Goal: Task Accomplishment & Management: Complete application form

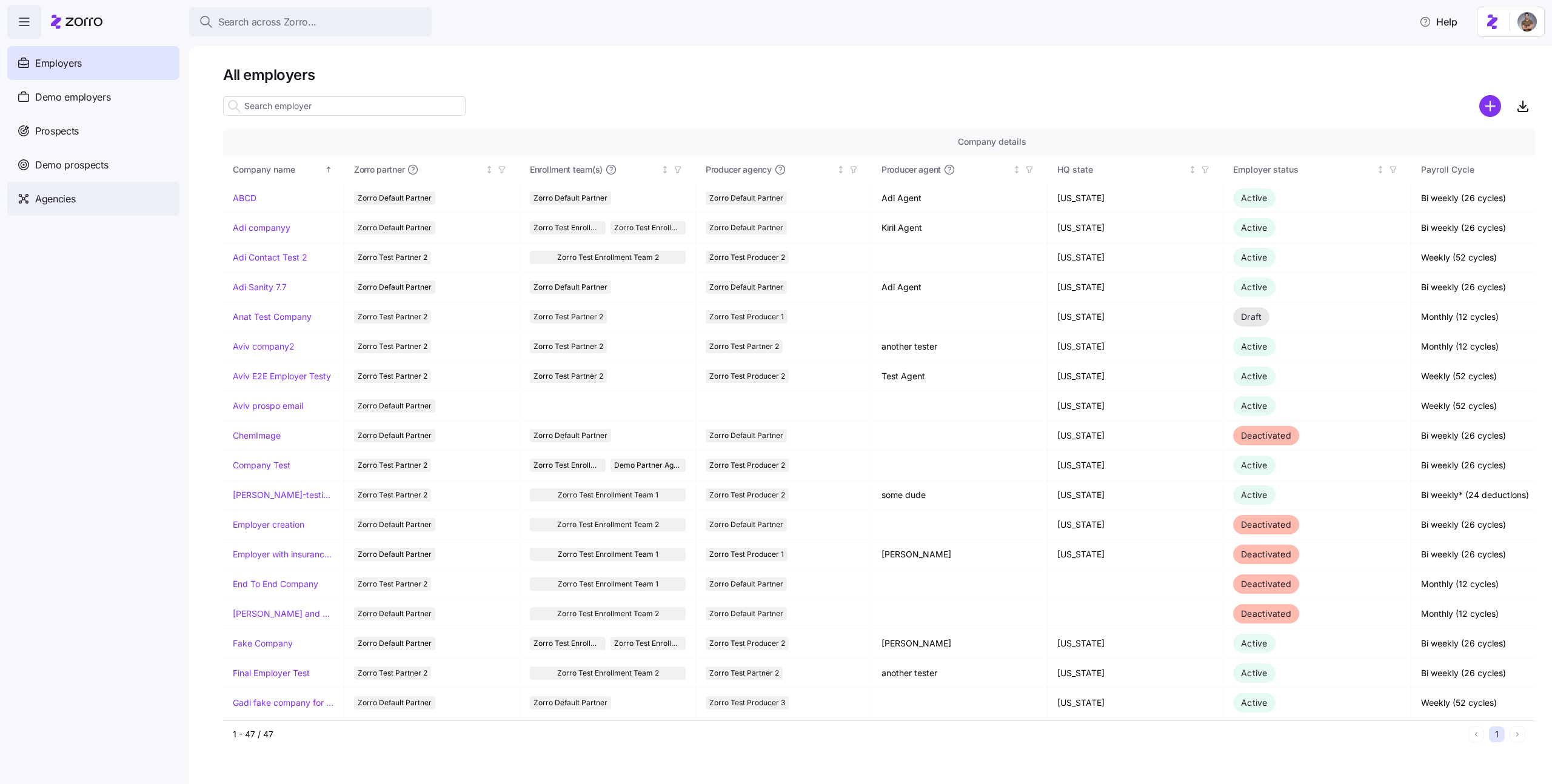
click at [67, 203] on span "Agencies" at bounding box center [56, 199] width 40 height 15
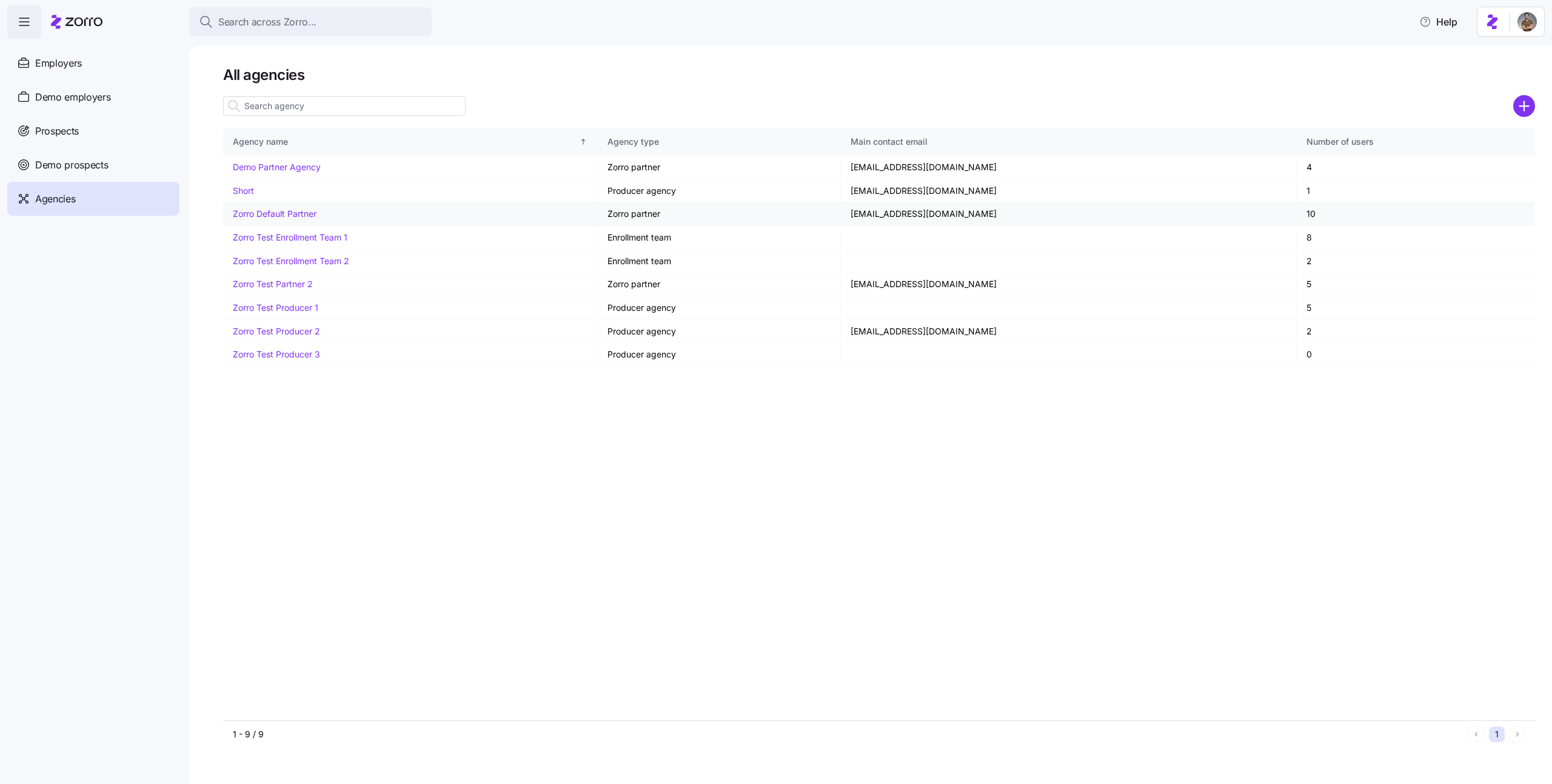
click at [300, 214] on link "Zorro Default Partner" at bounding box center [274, 214] width 84 height 10
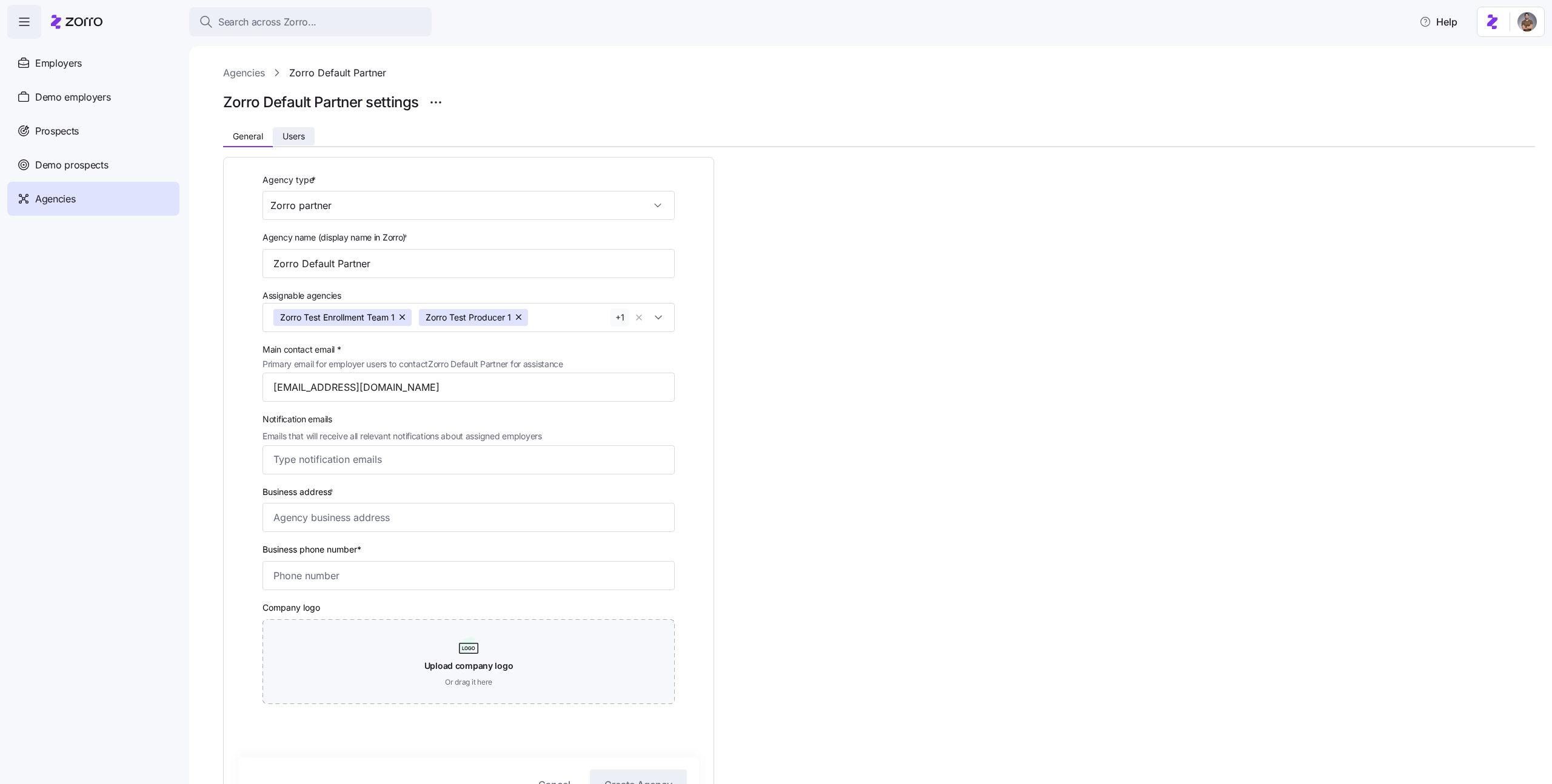
click at [294, 130] on button "Users" at bounding box center [294, 136] width 42 height 18
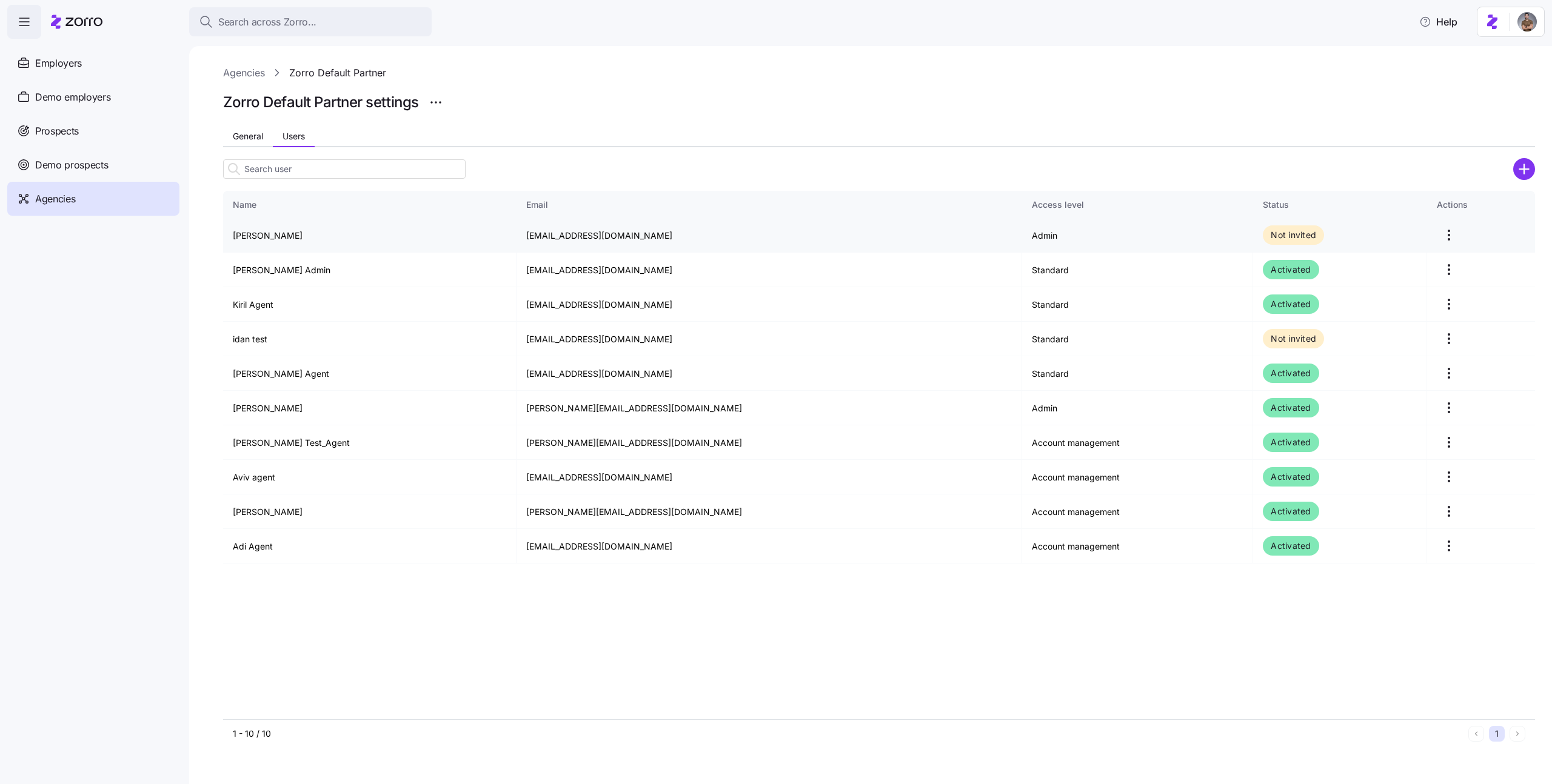
click at [1428, 237] on html "Search across Zorro... Help Employers Demo employers Prospects Demo prospects A…" at bounding box center [776, 389] width 1552 height 777
click at [1376, 282] on div "Edit" at bounding box center [1385, 284] width 112 height 19
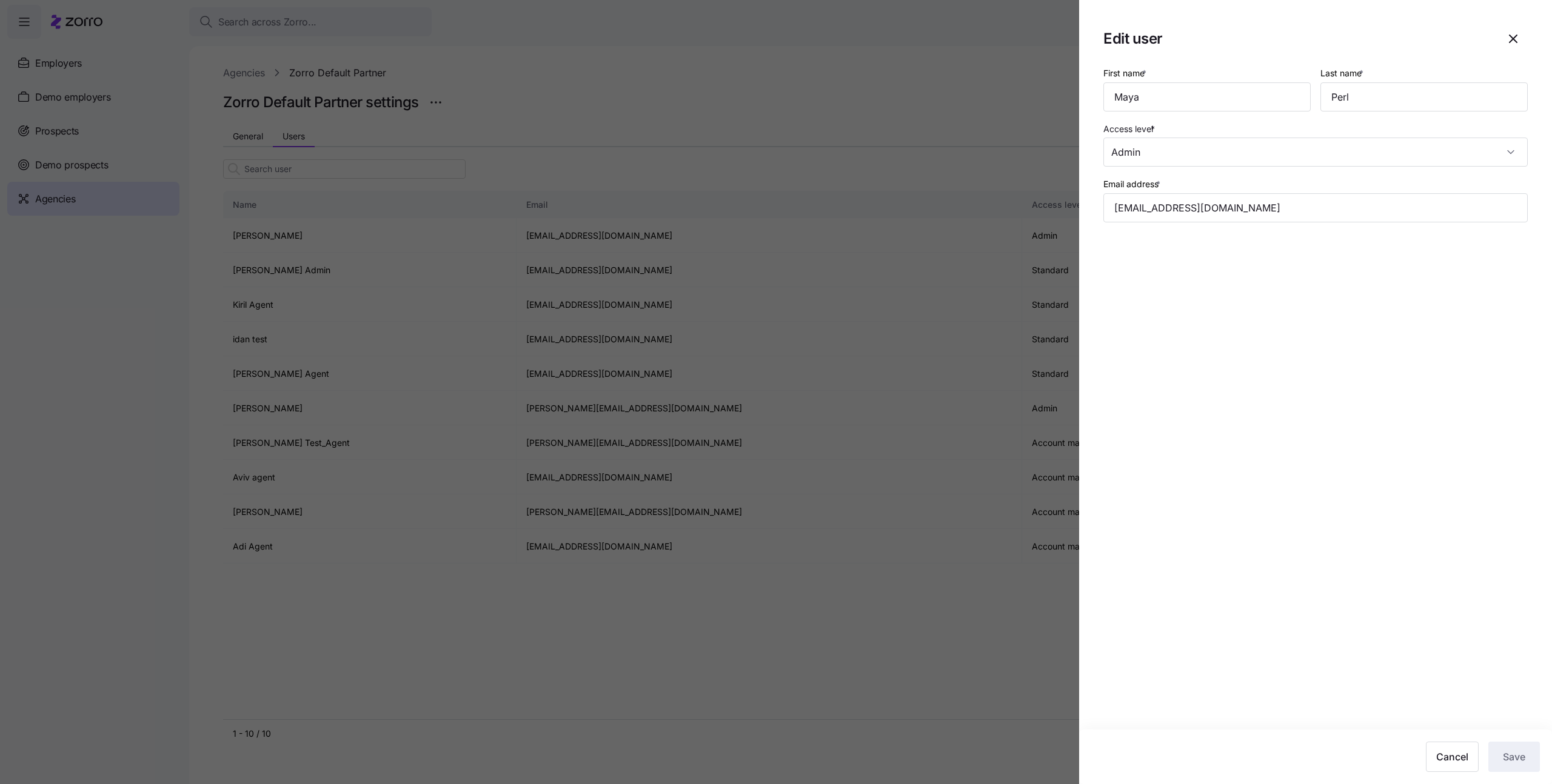
click at [112, 474] on div at bounding box center [776, 392] width 1552 height 784
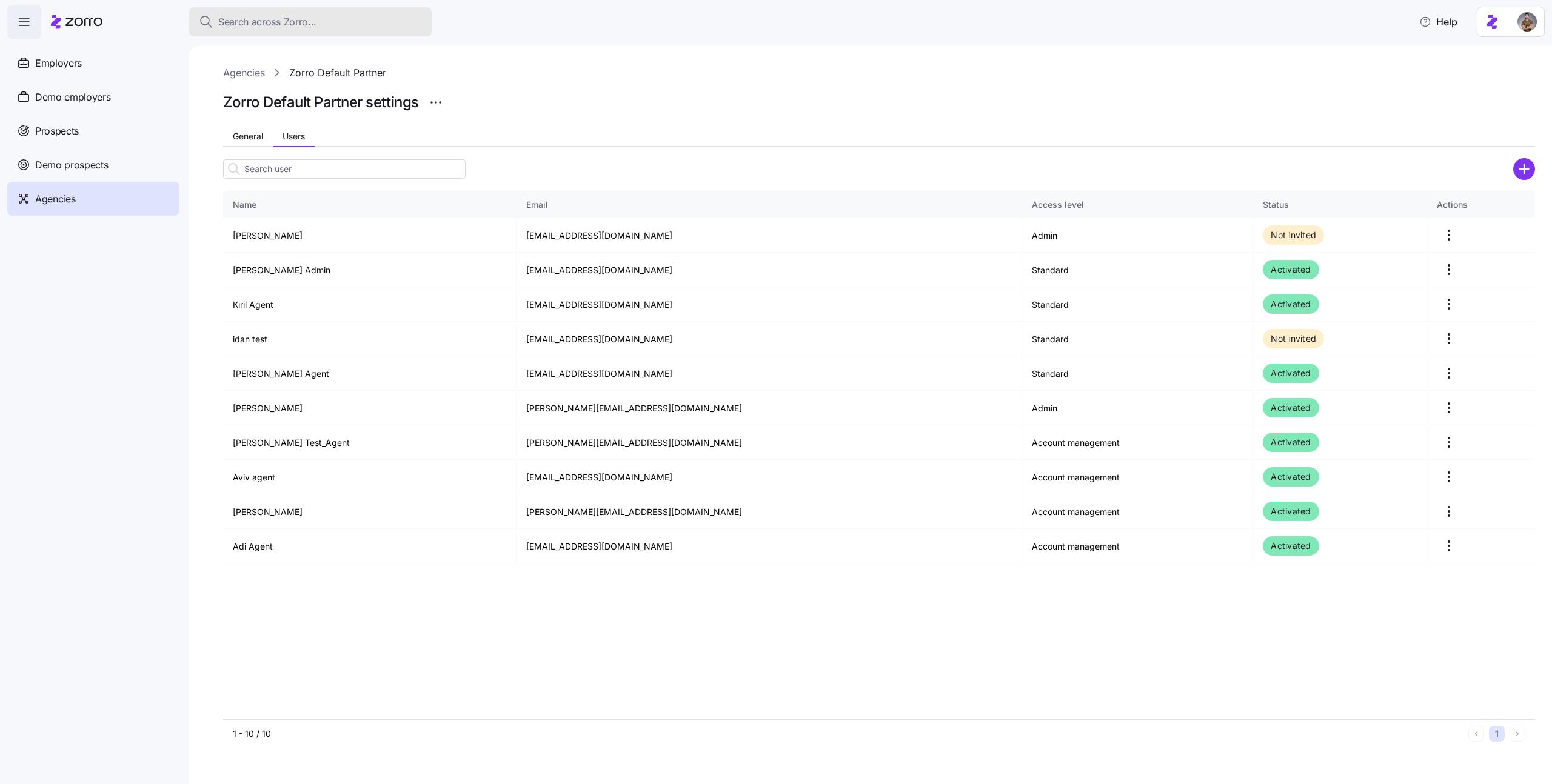
click at [223, 28] on span "Search across Zorro..." at bounding box center [267, 22] width 99 height 15
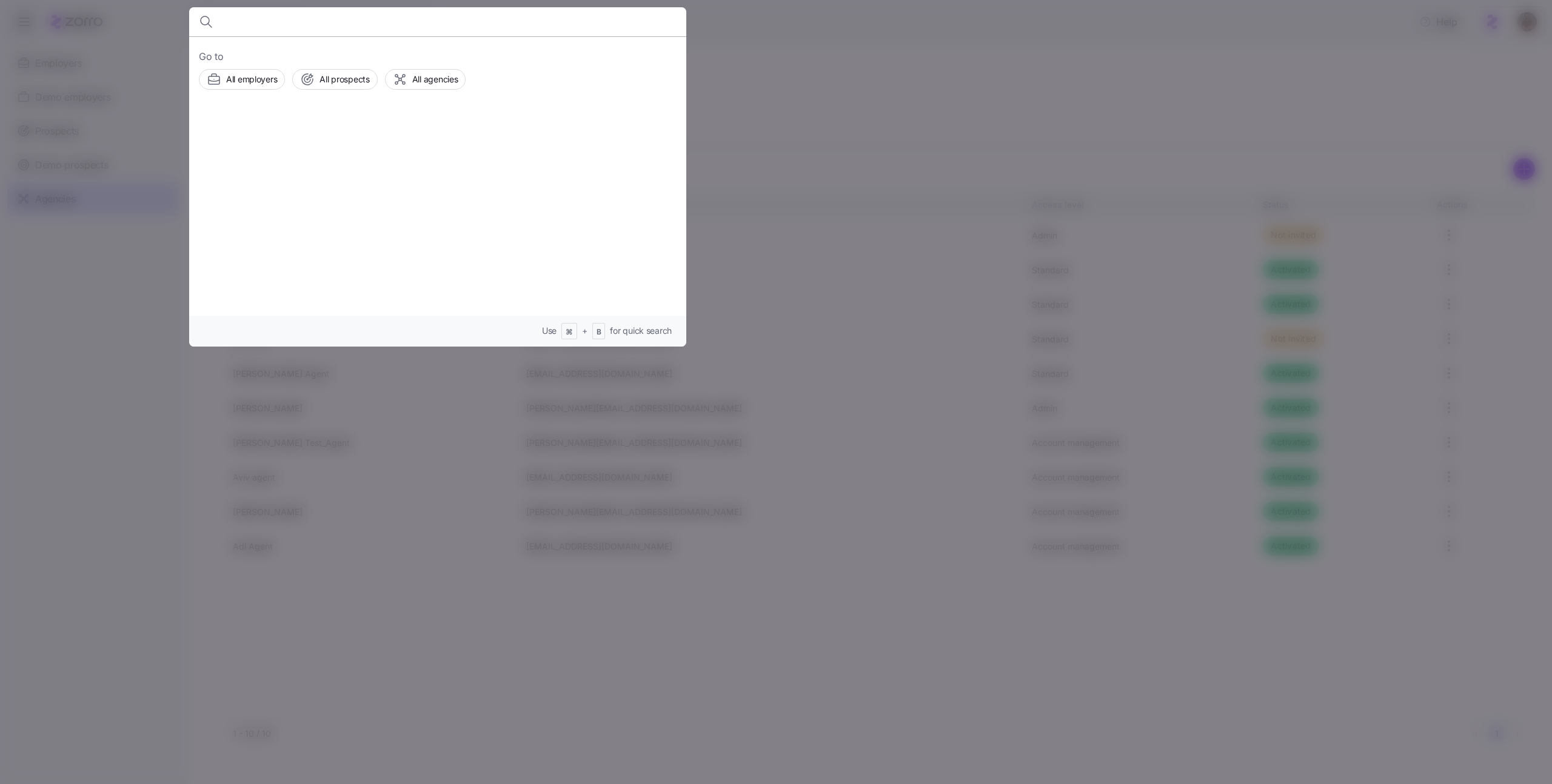
click at [99, 22] on div at bounding box center [776, 392] width 1552 height 784
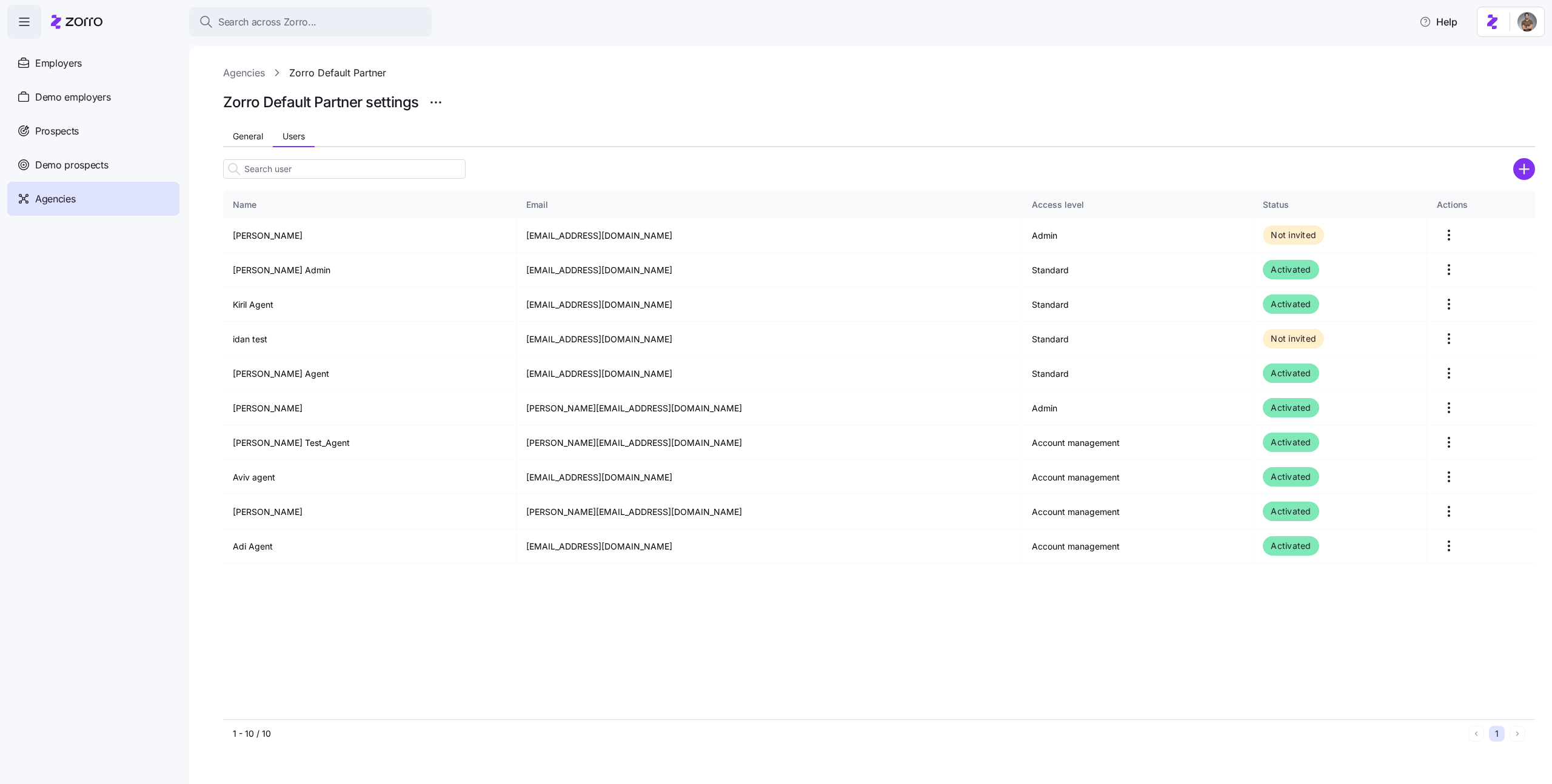
click at [80, 22] on icon at bounding box center [76, 22] width 51 height 15
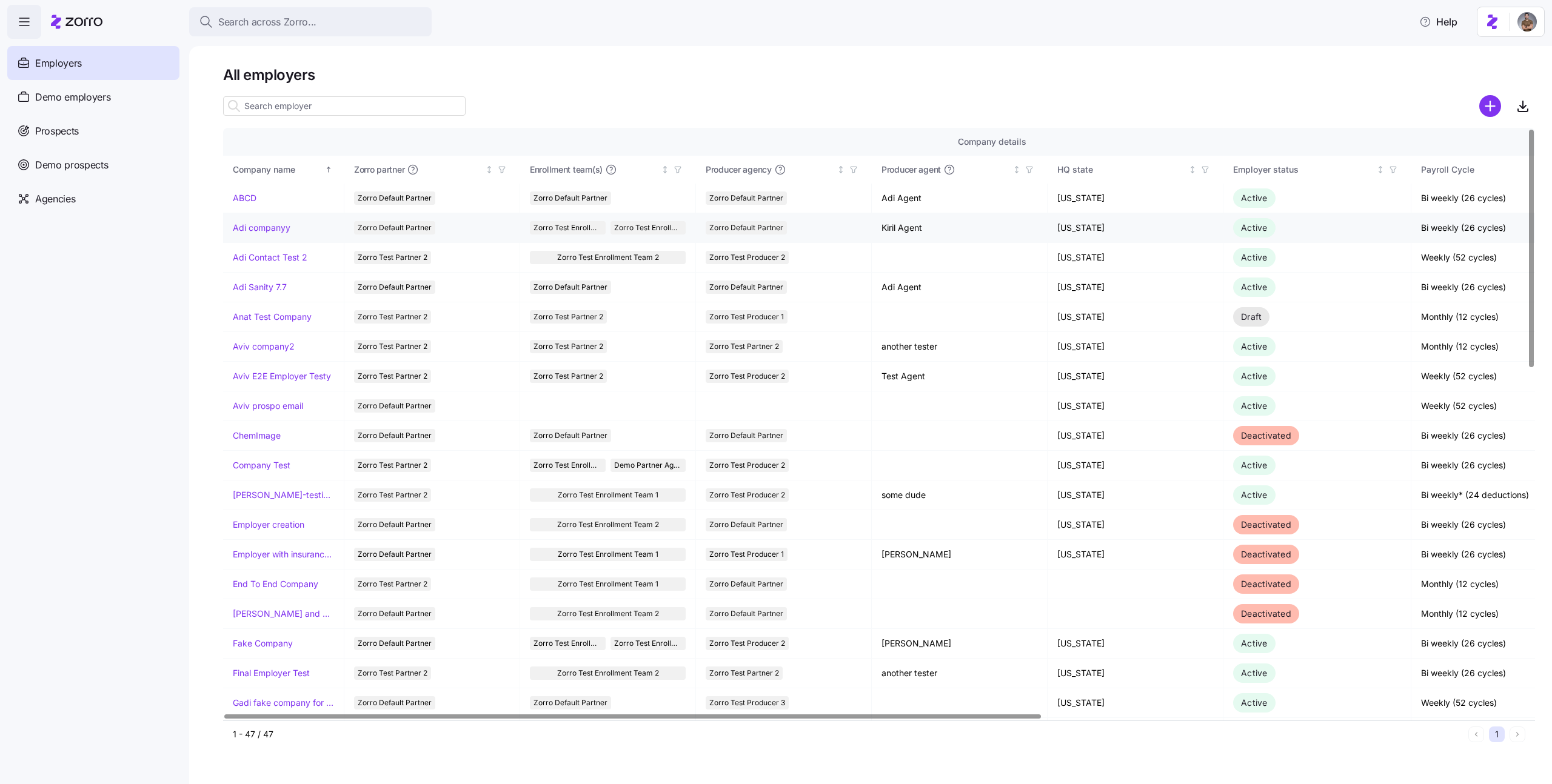
click at [278, 232] on link "Adi companyy" at bounding box center [261, 228] width 58 height 12
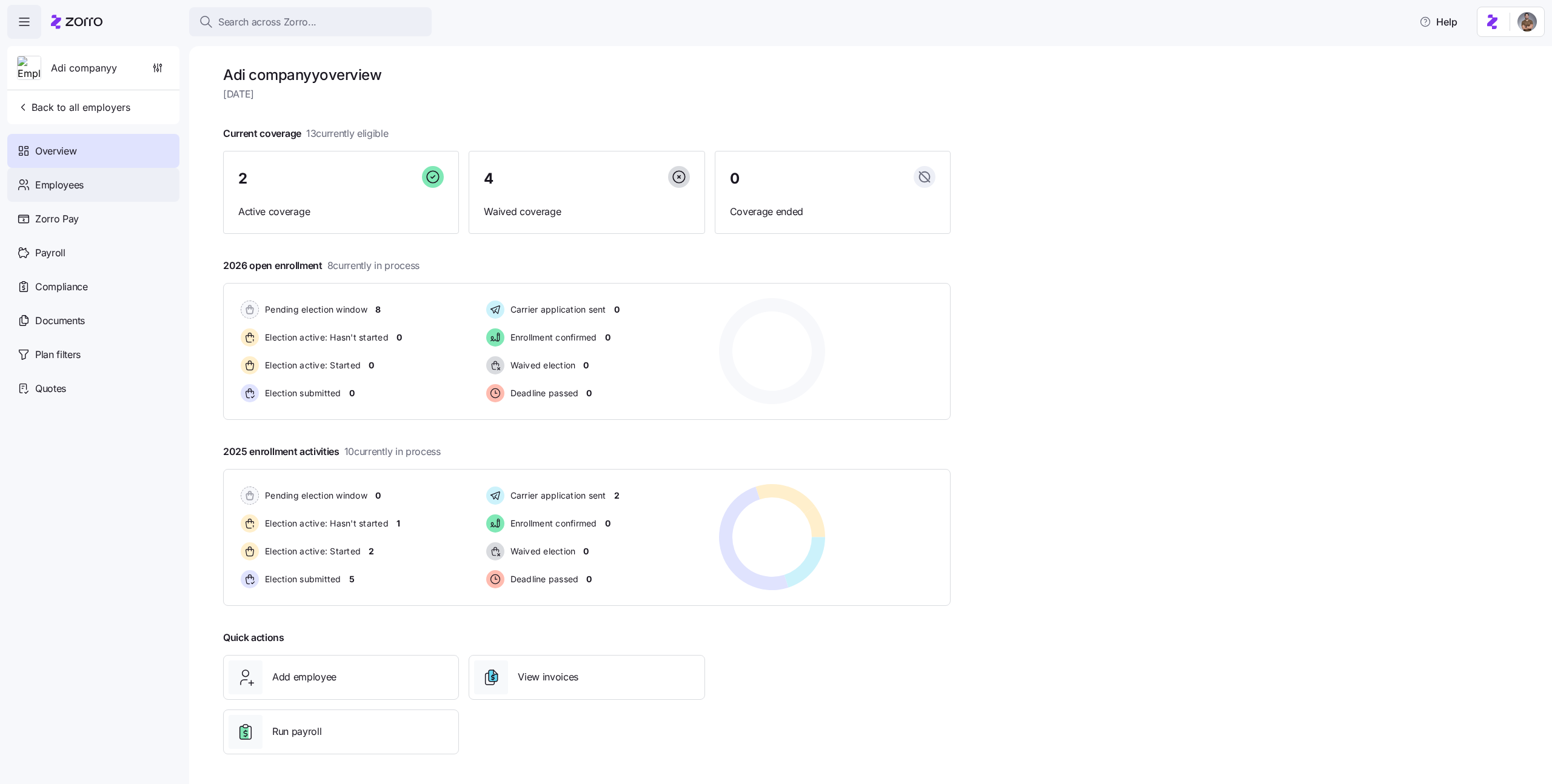
click at [81, 180] on span "Employees" at bounding box center [60, 185] width 49 height 15
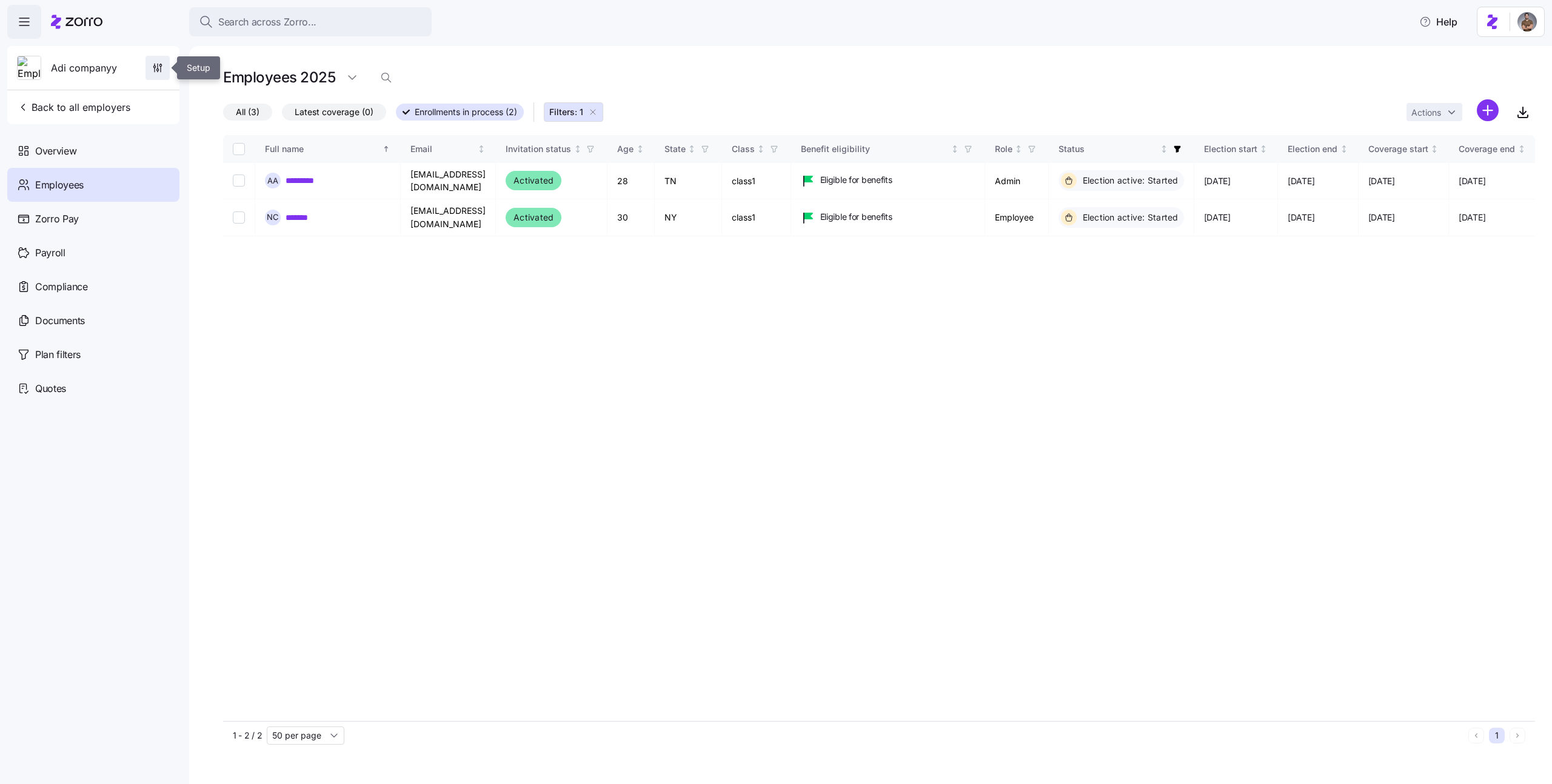
click at [154, 69] on icon "button" at bounding box center [157, 67] width 12 height 12
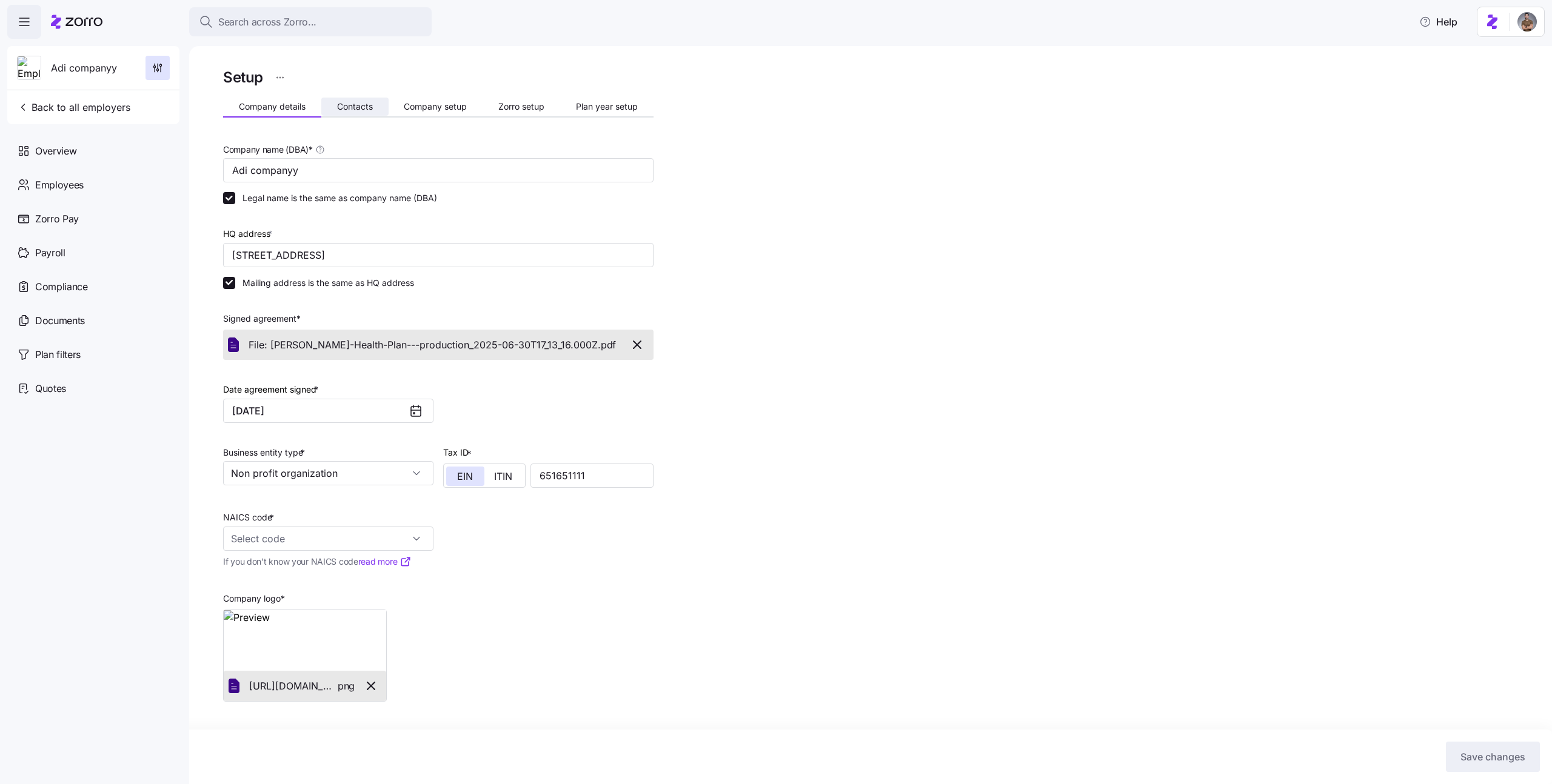
click at [362, 108] on span "Contacts" at bounding box center [355, 107] width 36 height 8
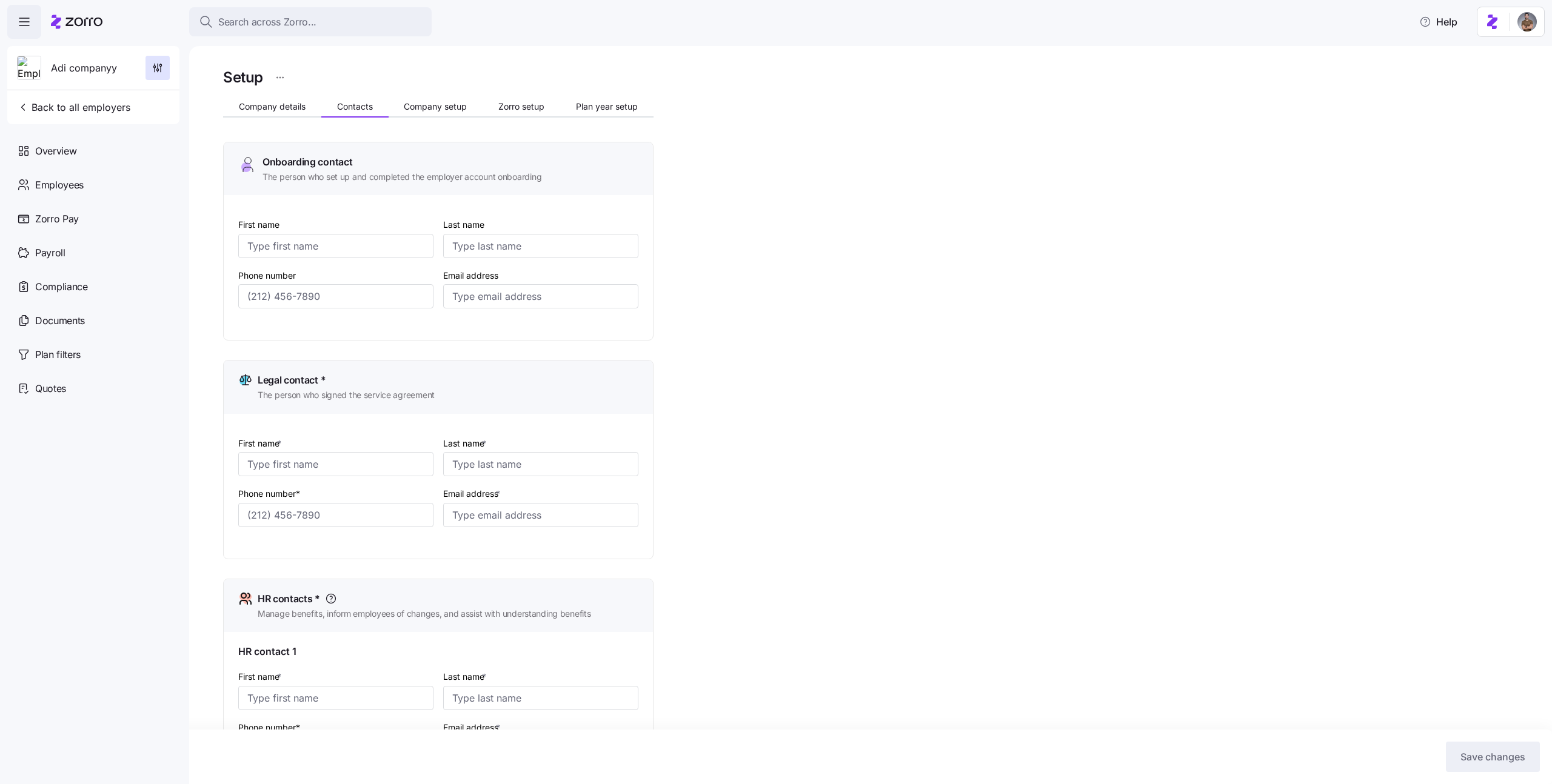
type input "Adi"
type input "Me"
type input "[EMAIL_ADDRESS][DOMAIN_NAME]"
type input "Adi"
type input "Legal"
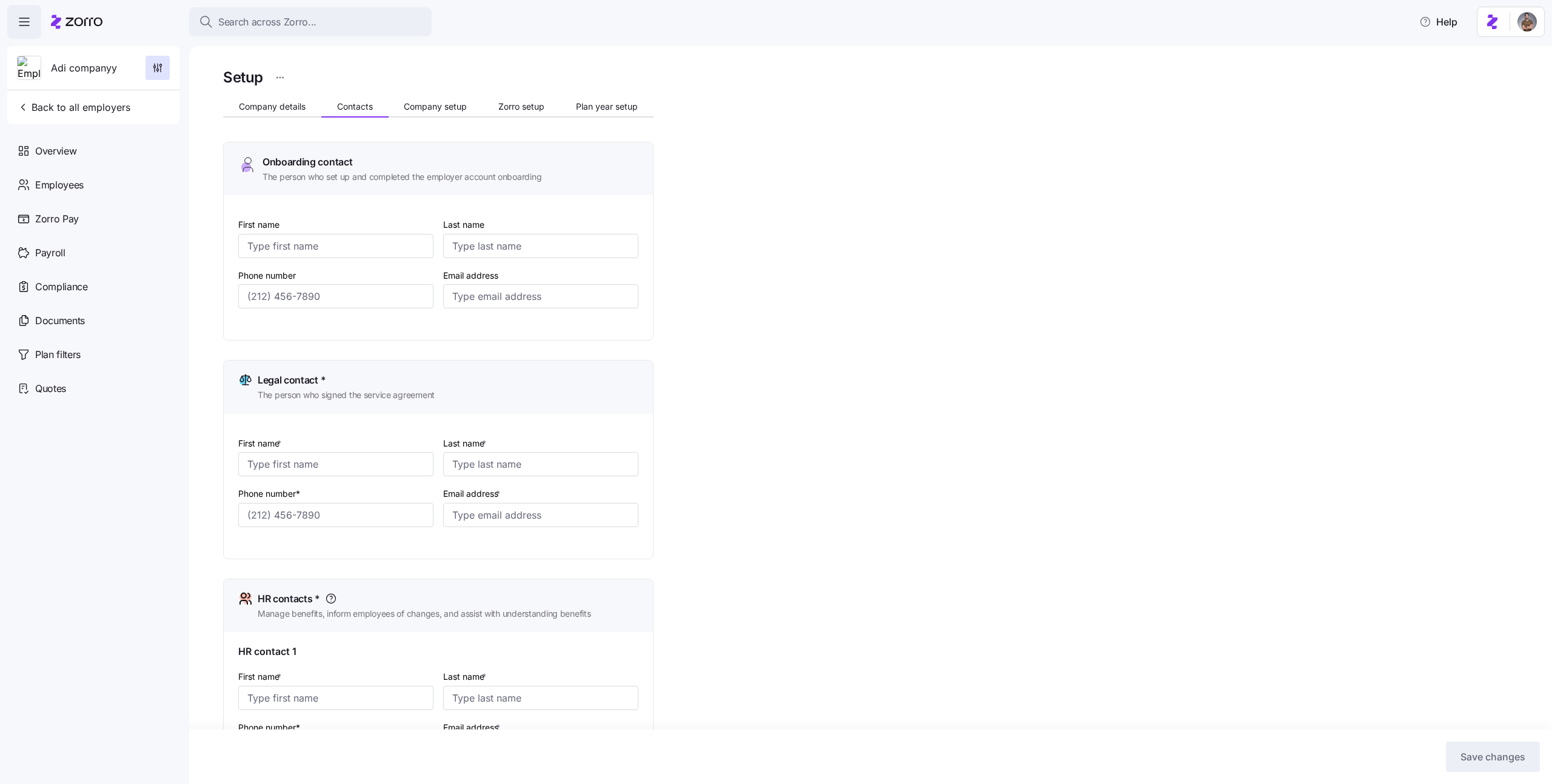
type input "[EMAIL_ADDRESS][DOMAIN_NAME]"
type input "Adi"
type input "HR"
type input "[EMAIL_ADDRESS][DOMAIN_NAME]"
type input "Adi"
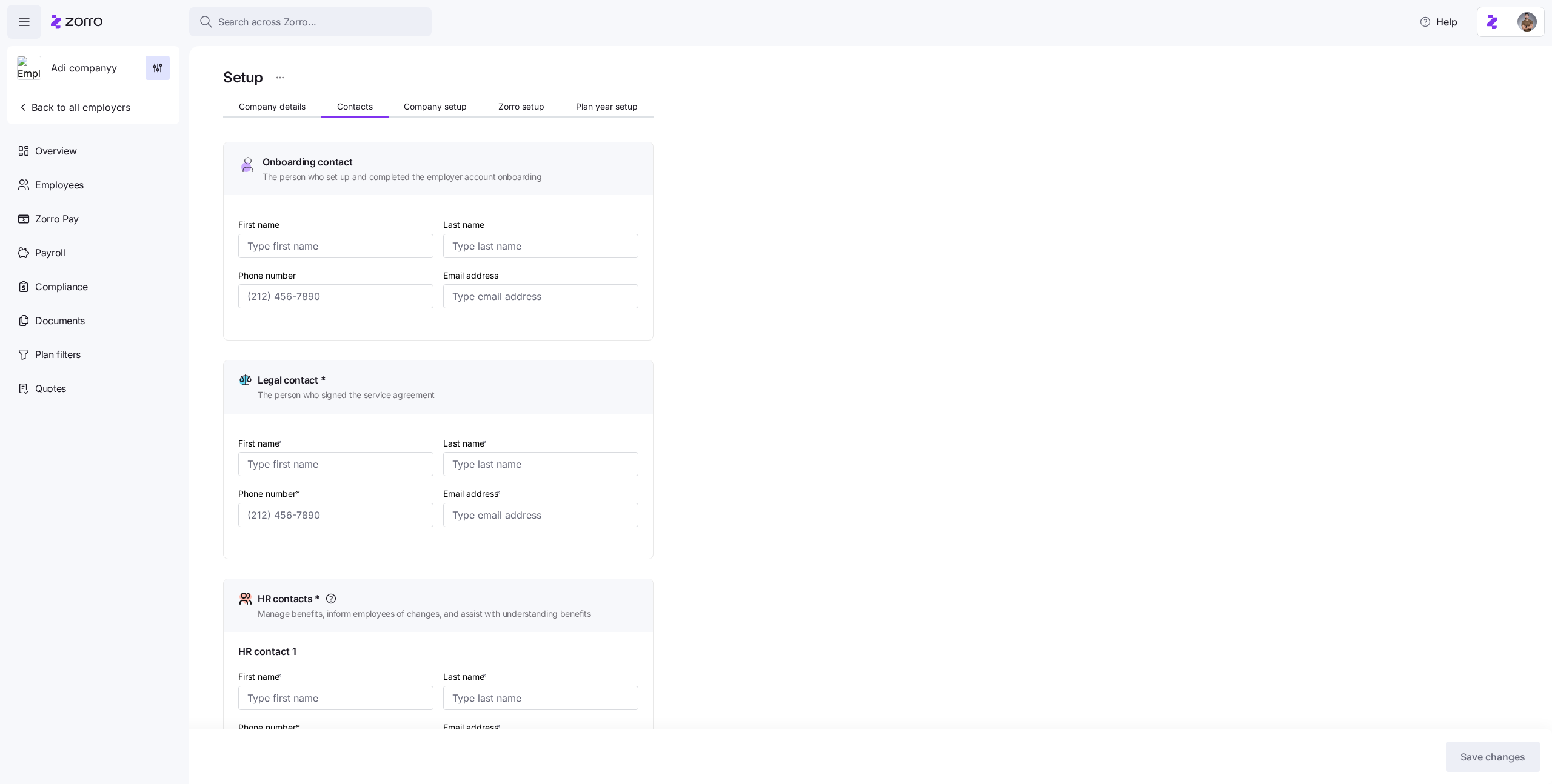
type input "Finance"
type input "[EMAIL_ADDRESS][DOMAIN_NAME]"
type input "[PHONE_NUMBER]"
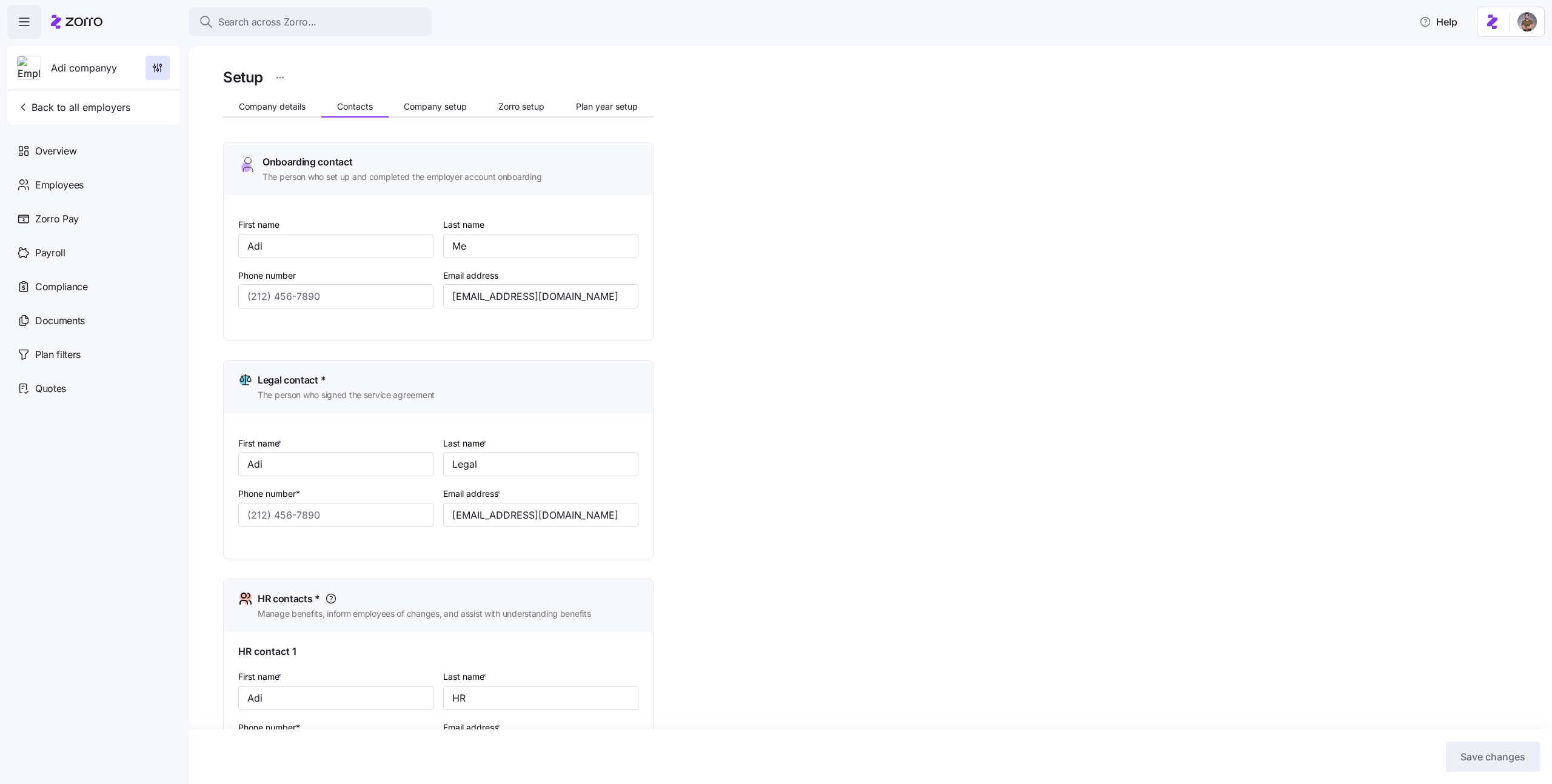
type input "[PHONE_NUMBER]"
click at [512, 247] on input "Me" at bounding box center [541, 246] width 195 height 24
click at [990, 508] on div "Setup Company details Contacts Company setup Zorro setup Plan year setup Onboar…" at bounding box center [879, 589] width 1312 height 1048
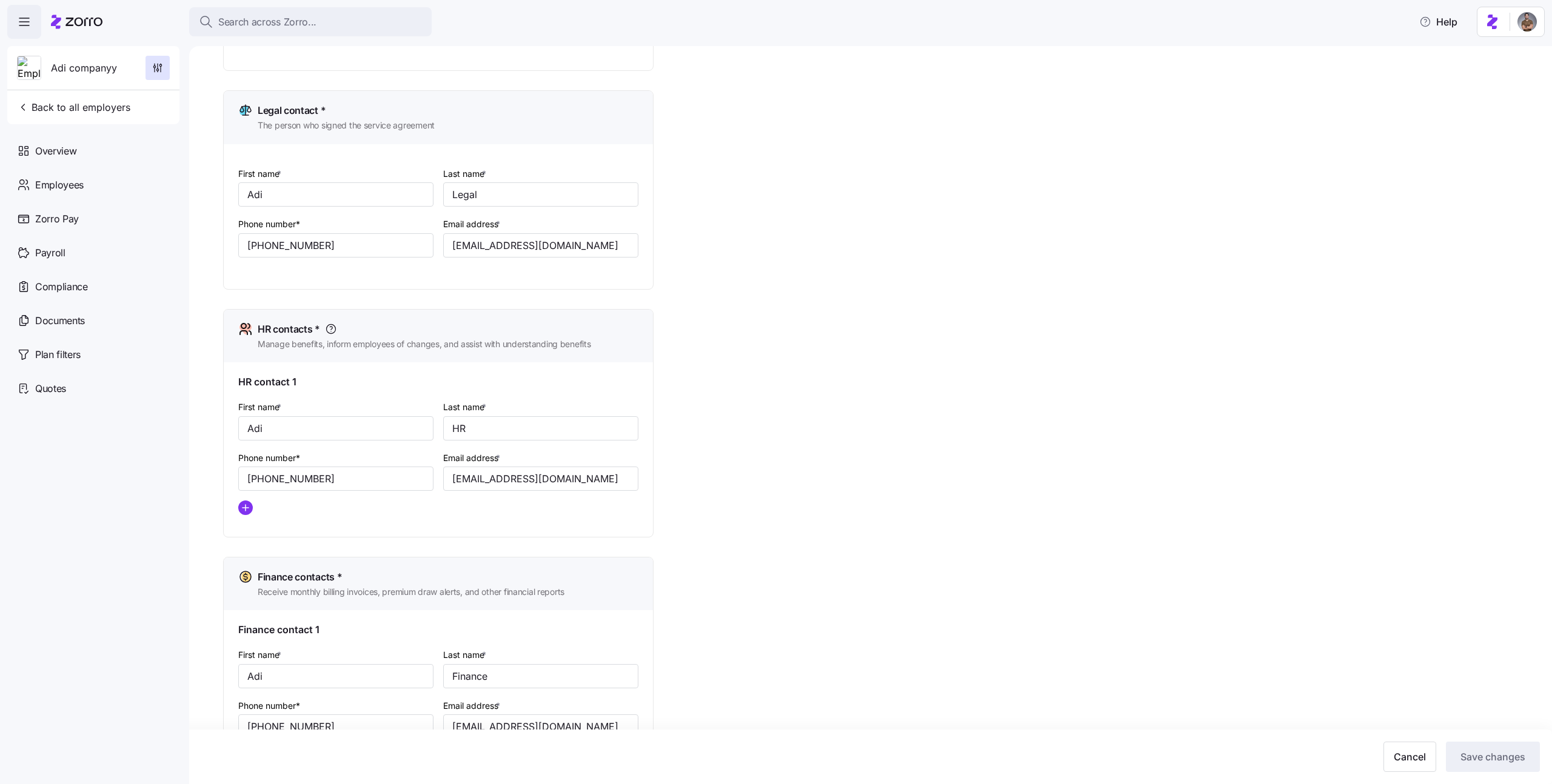
scroll to position [290, 0]
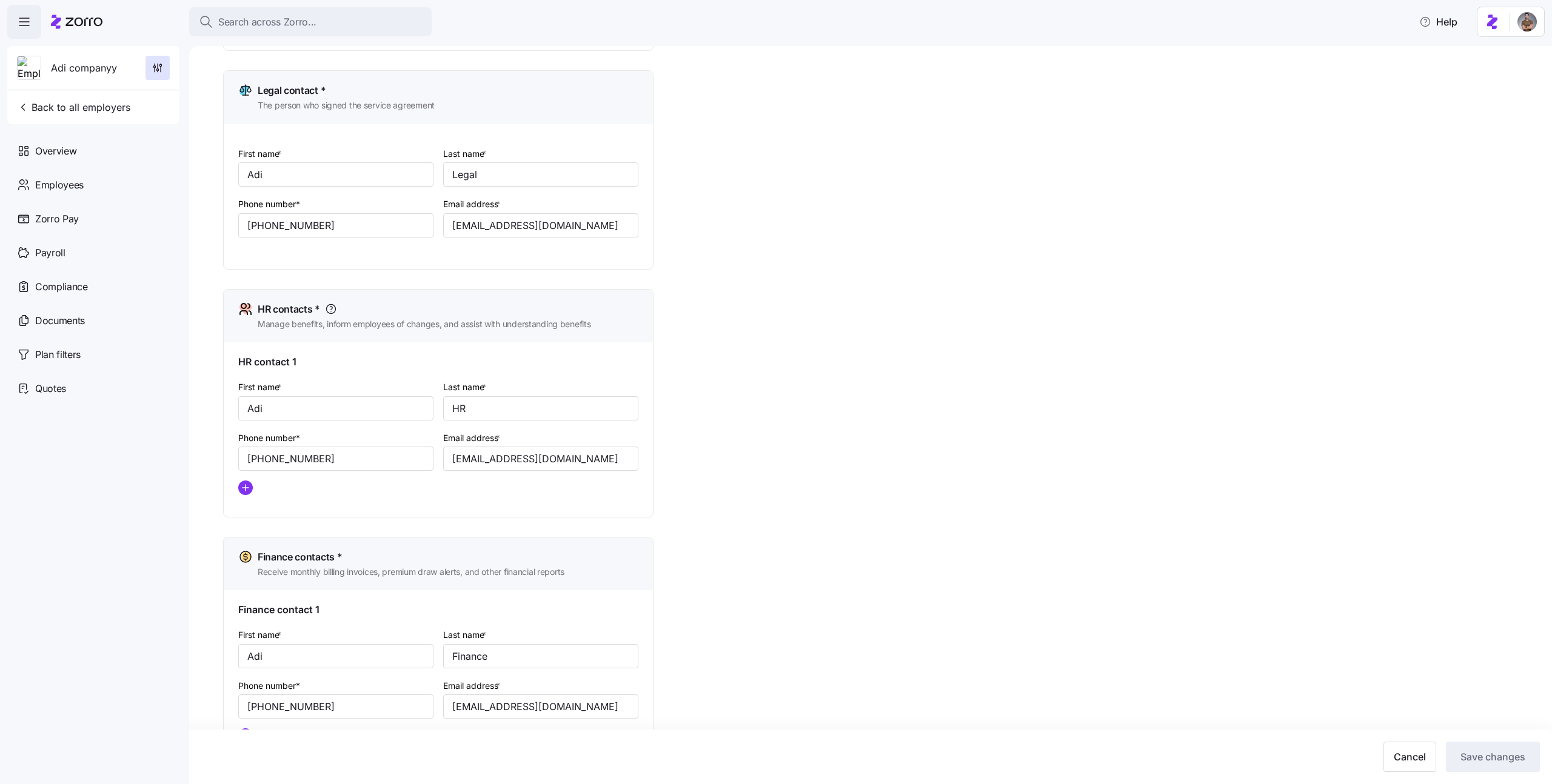
click at [997, 450] on div "Setup Company details Contacts Company setup Zorro setup Plan year setup Onboar…" at bounding box center [879, 300] width 1312 height 1048
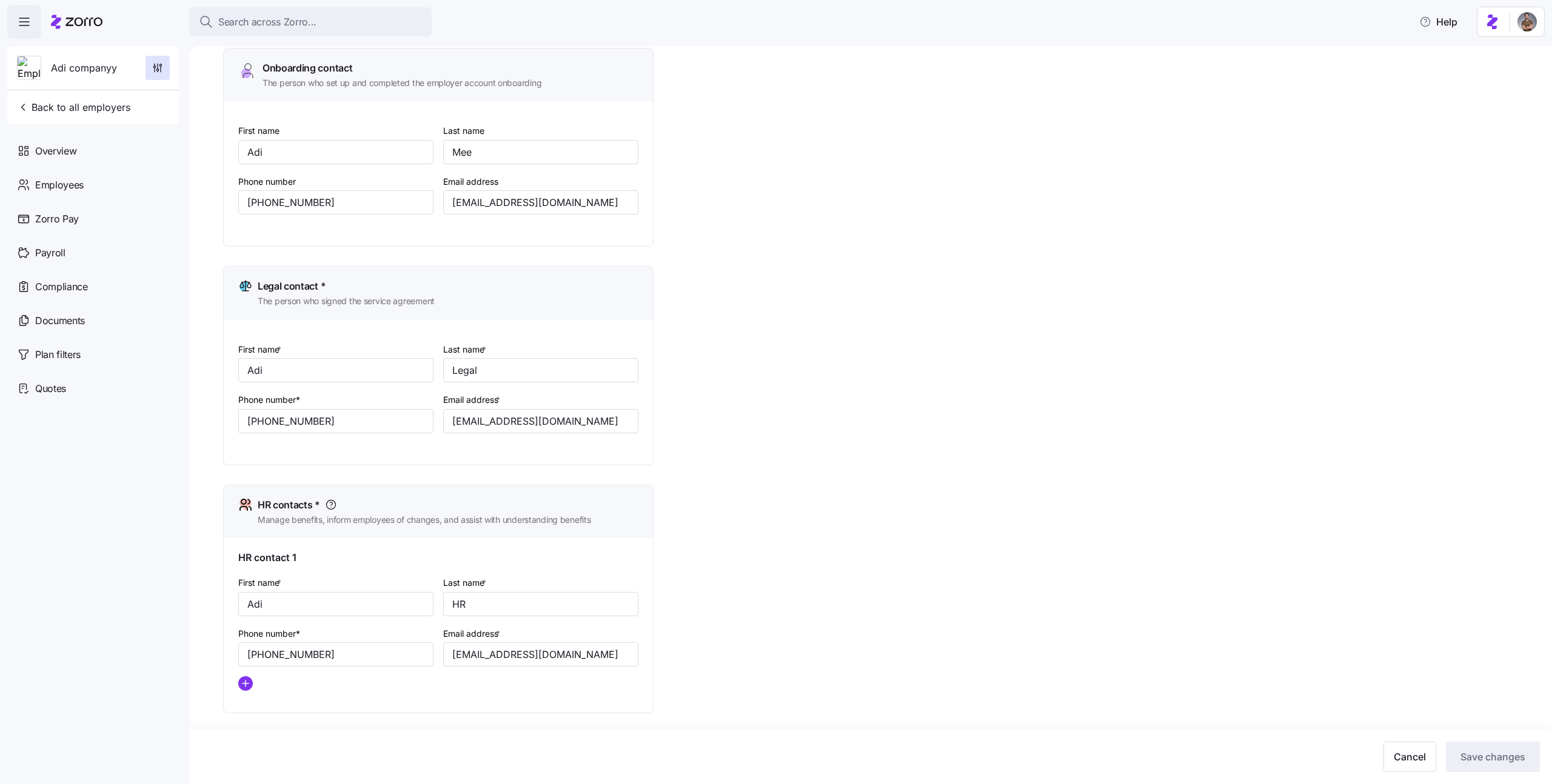
scroll to position [0, 0]
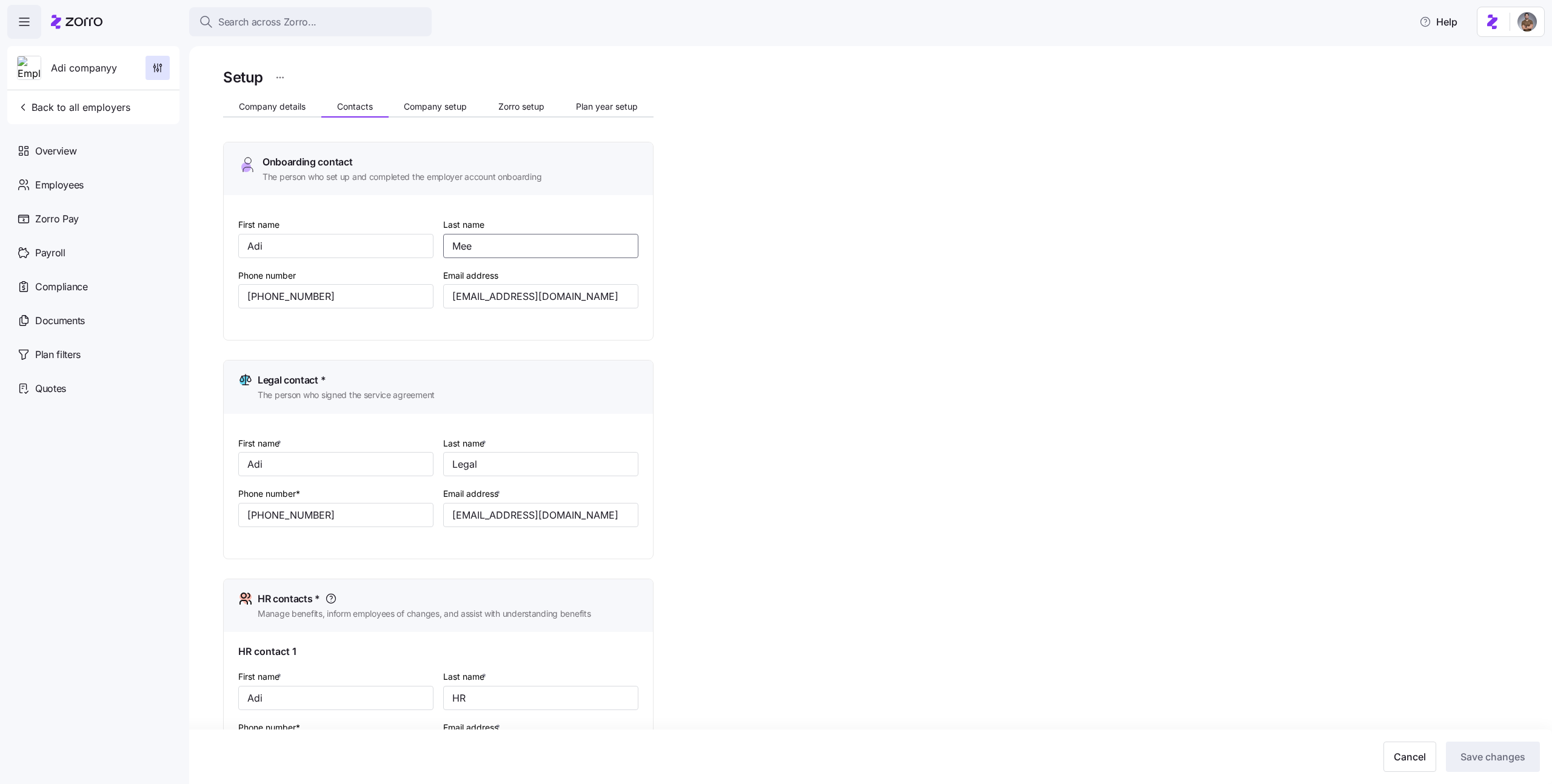
click at [496, 252] on input "Mee" at bounding box center [541, 246] width 195 height 24
type input "Meetghghjg"
type input "Mee"
click at [1167, 516] on div "Setup Company details Contacts Company setup Zorro setup Plan year setup Onboar…" at bounding box center [879, 589] width 1312 height 1048
click at [788, 334] on div "Setup Company details Contacts Company setup Zorro setup Plan year setup Onboar…" at bounding box center [879, 589] width 1312 height 1048
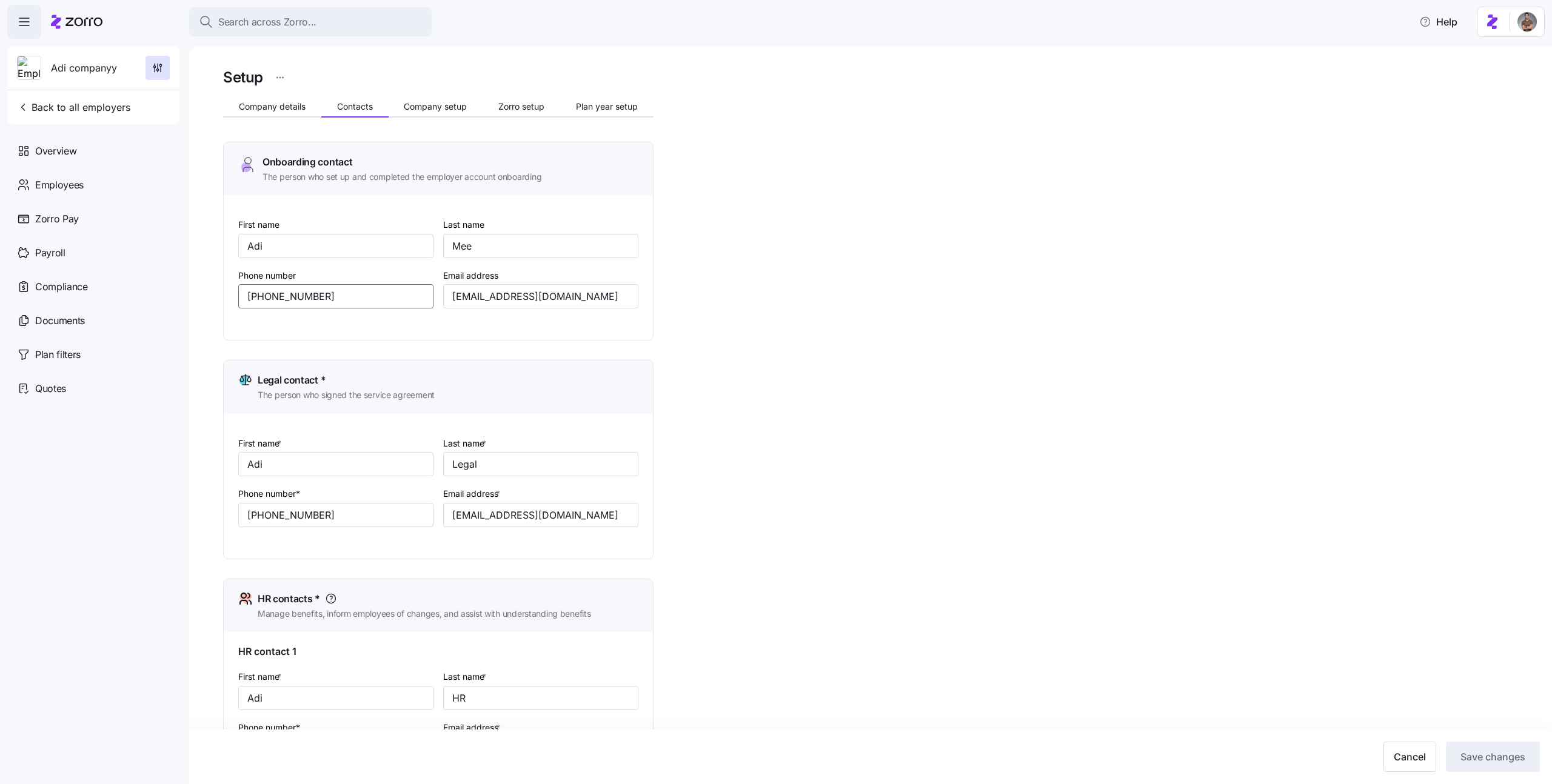
click at [345, 295] on input "[PHONE_NUMBER]" at bounding box center [335, 296] width 195 height 24
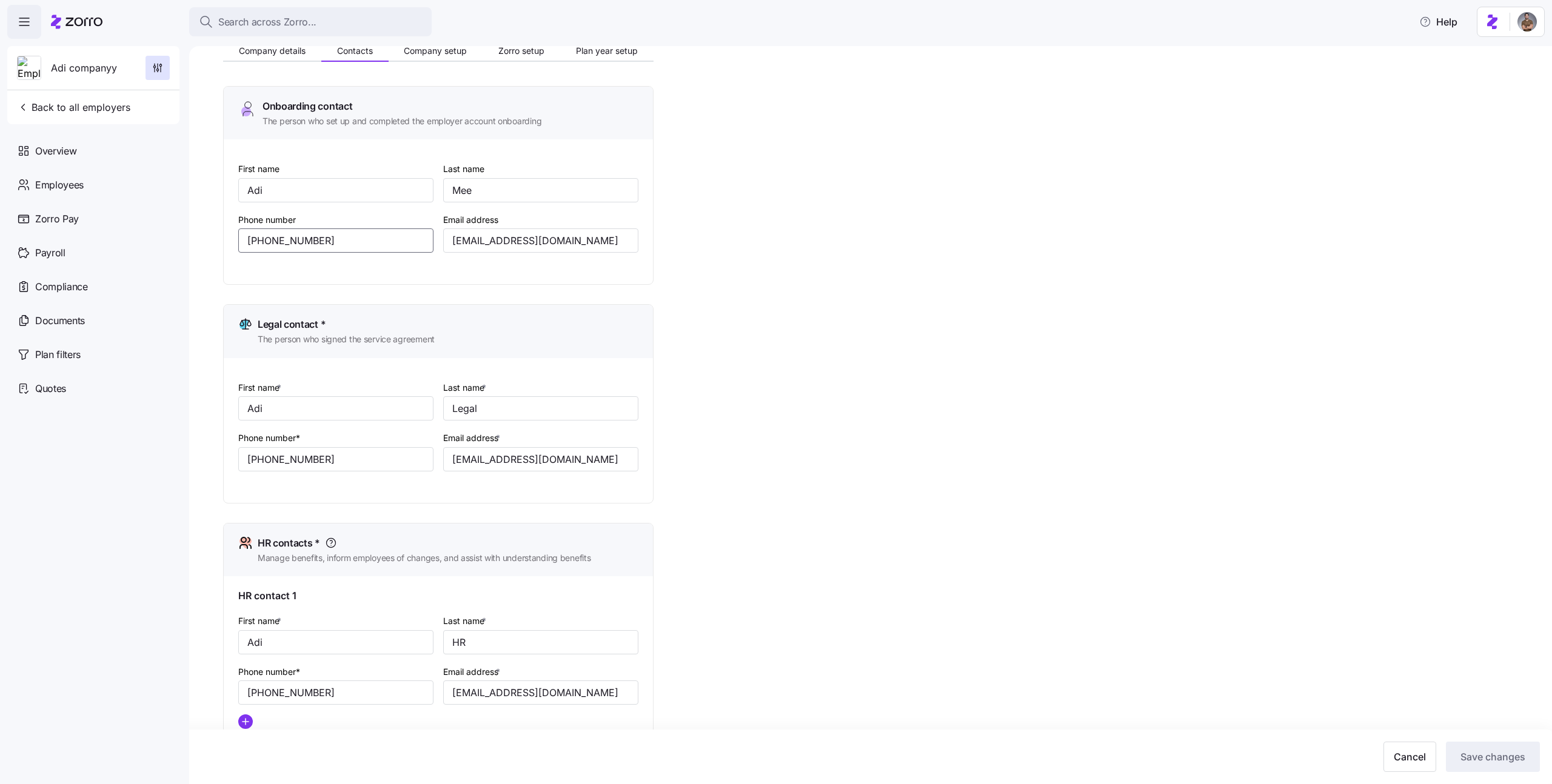
scroll to position [125, 0]
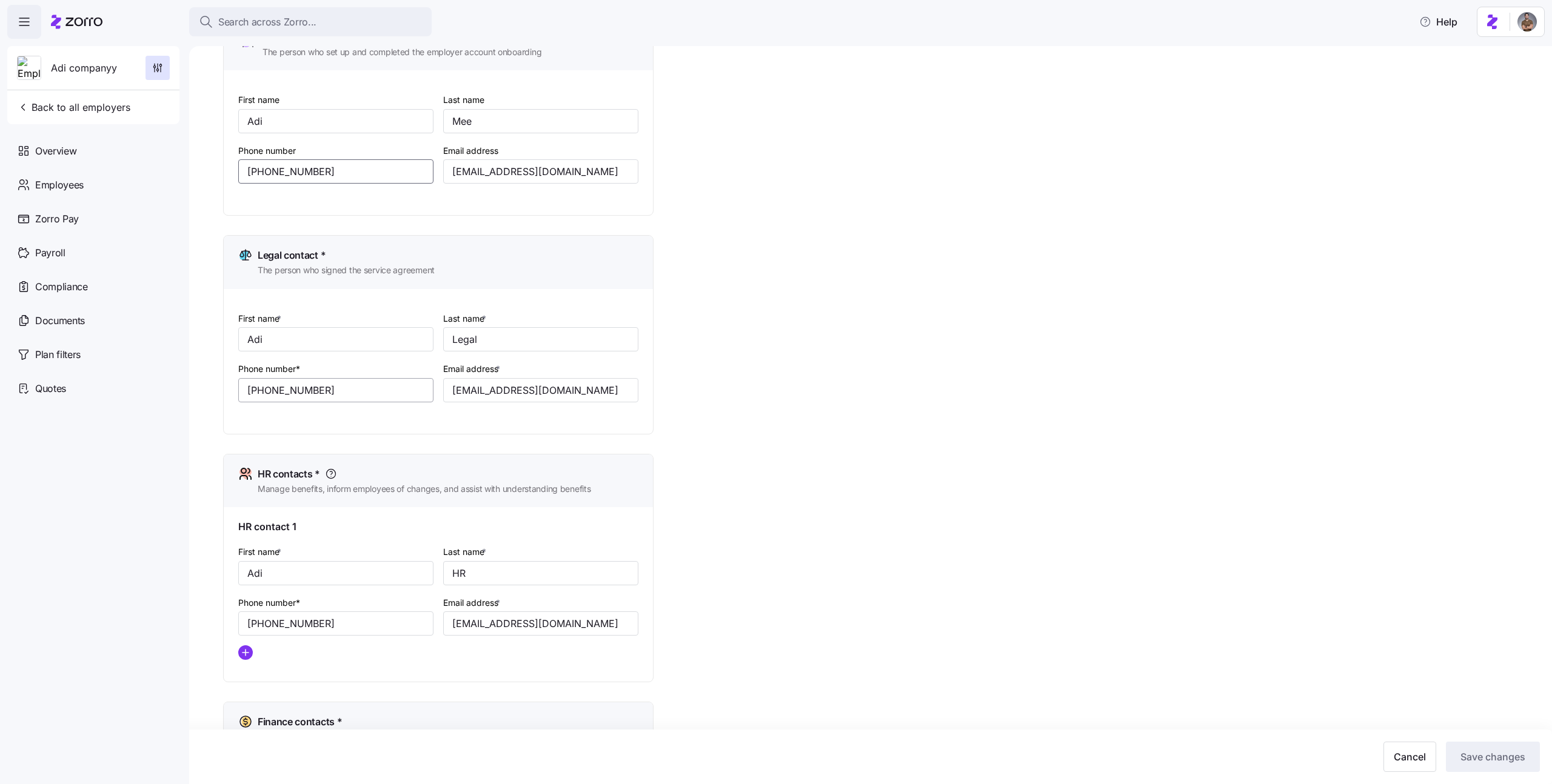
type input "[PHONE_NUMBER]"
click at [300, 400] on input "[PHONE_NUMBER]" at bounding box center [335, 390] width 195 height 24
paste input "516) 837-9844"
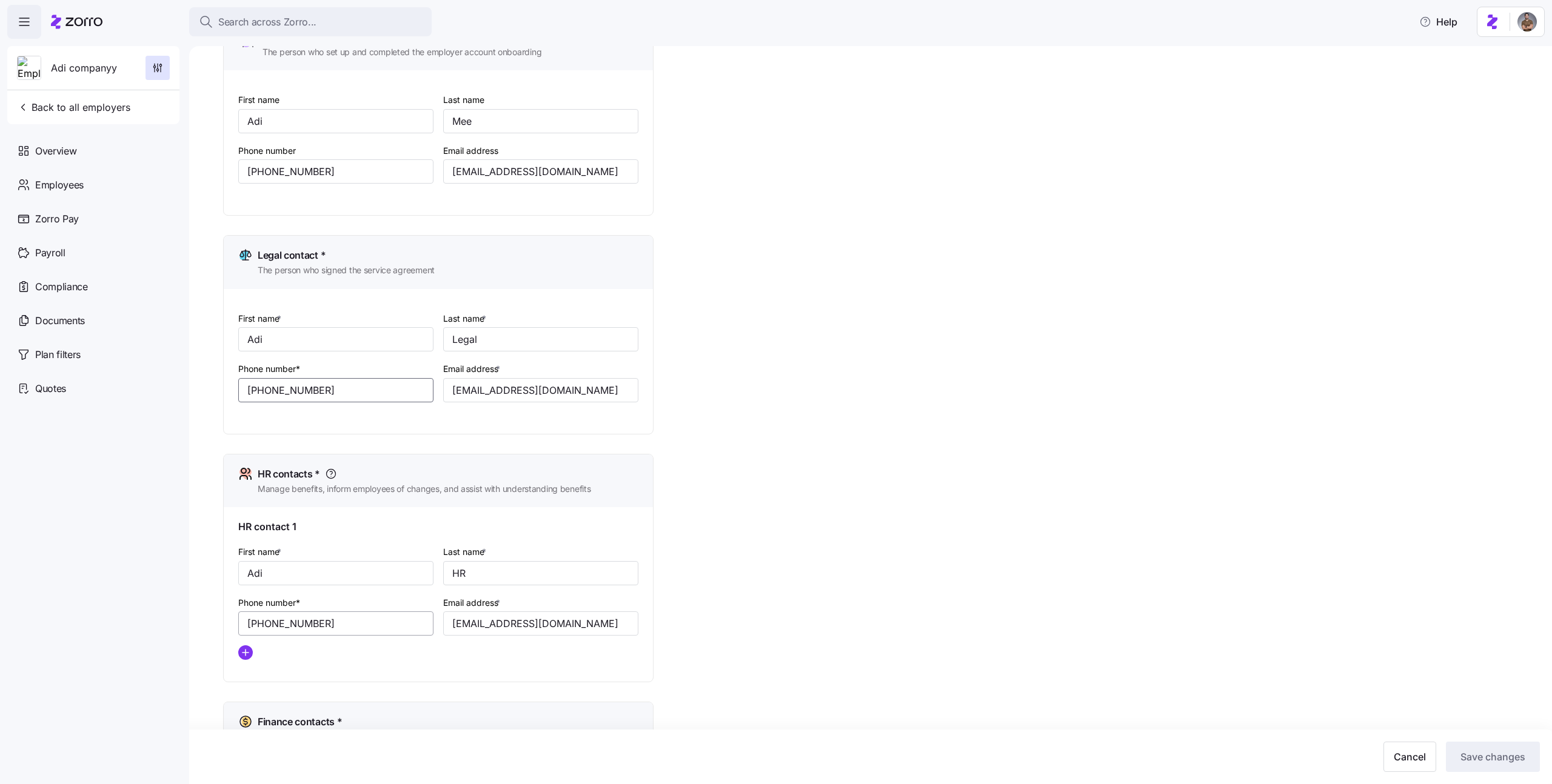
type input "[PHONE_NUMBER]"
click at [295, 628] on input "[PHONE_NUMBER]" at bounding box center [335, 623] width 195 height 24
paste input "9754895168379844"
paste input "(516) 837-"
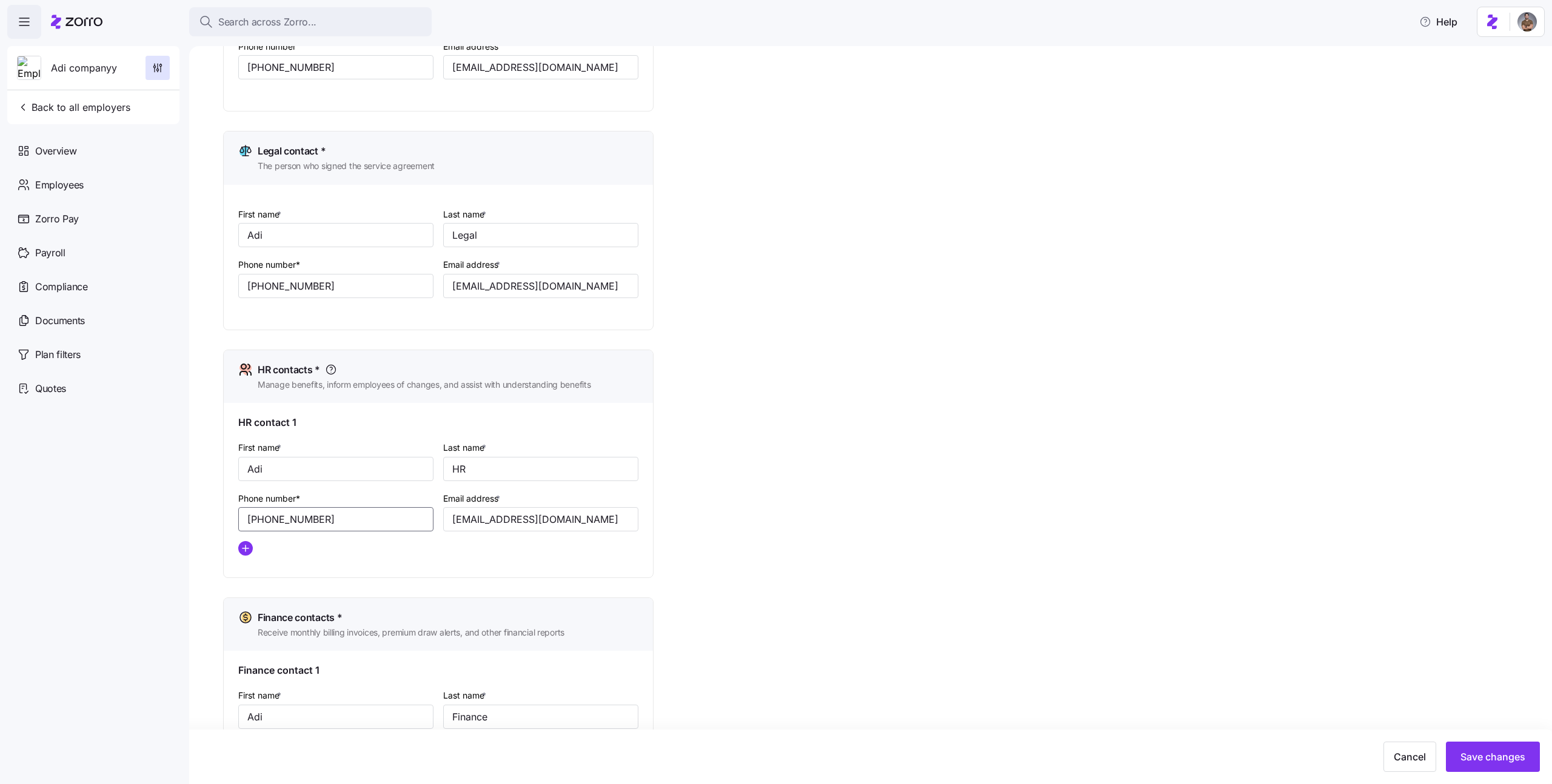
scroll to position [343, 0]
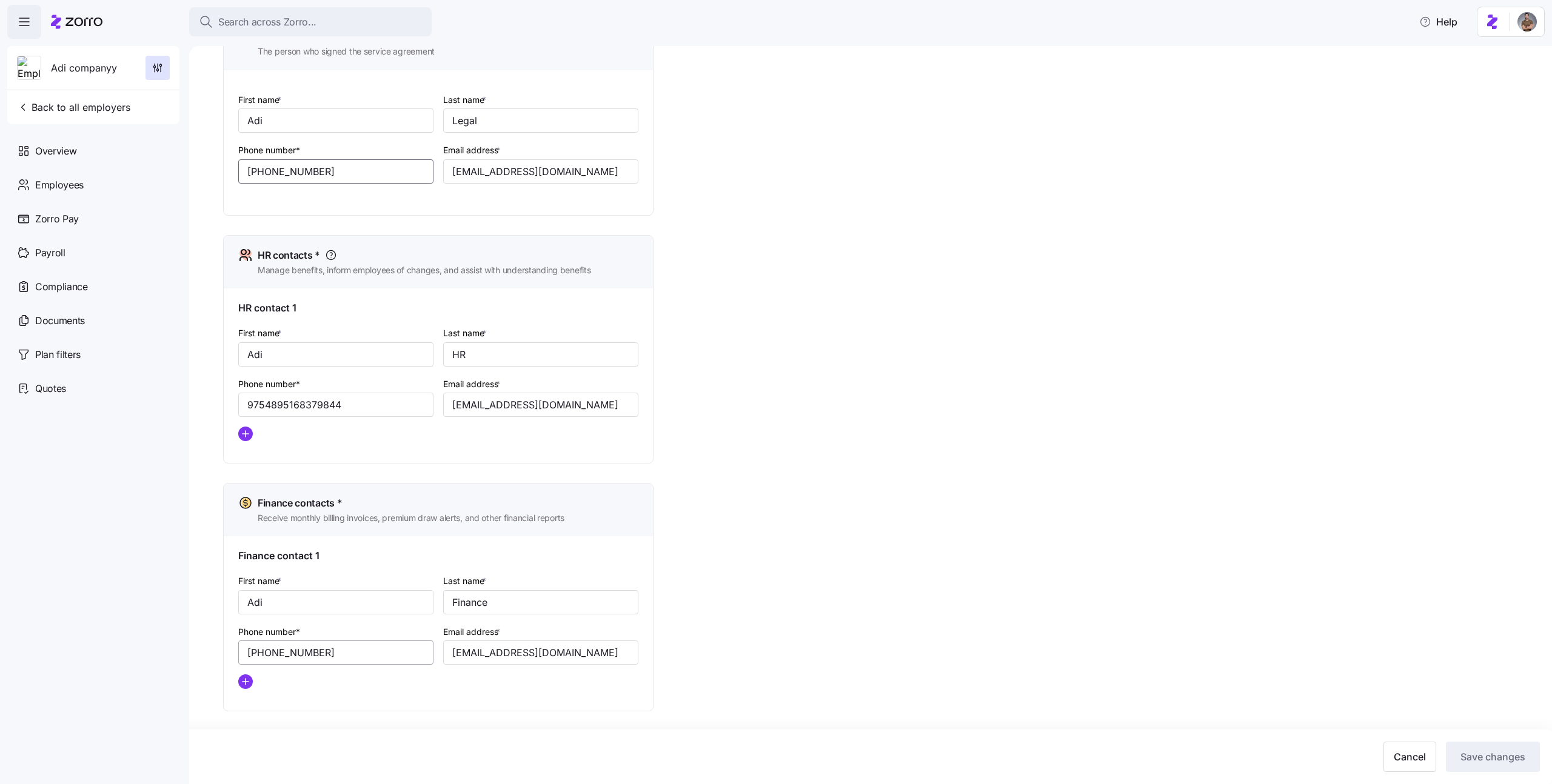
type input "9754895168379844"
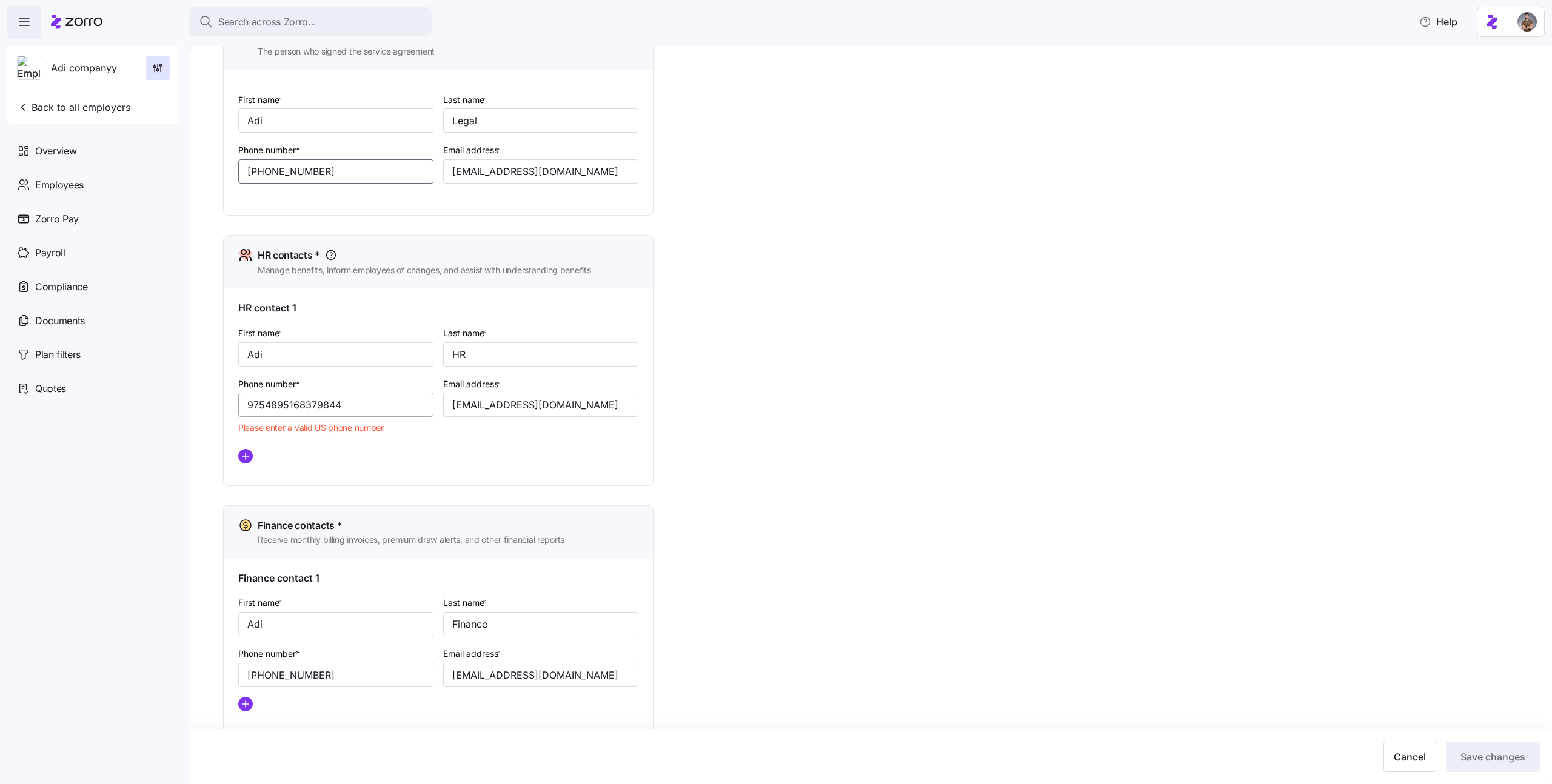
type input "[PHONE_NUMBER]"
click at [327, 400] on input "9754895168379844" at bounding box center [335, 404] width 195 height 24
paste input "(516) 837-"
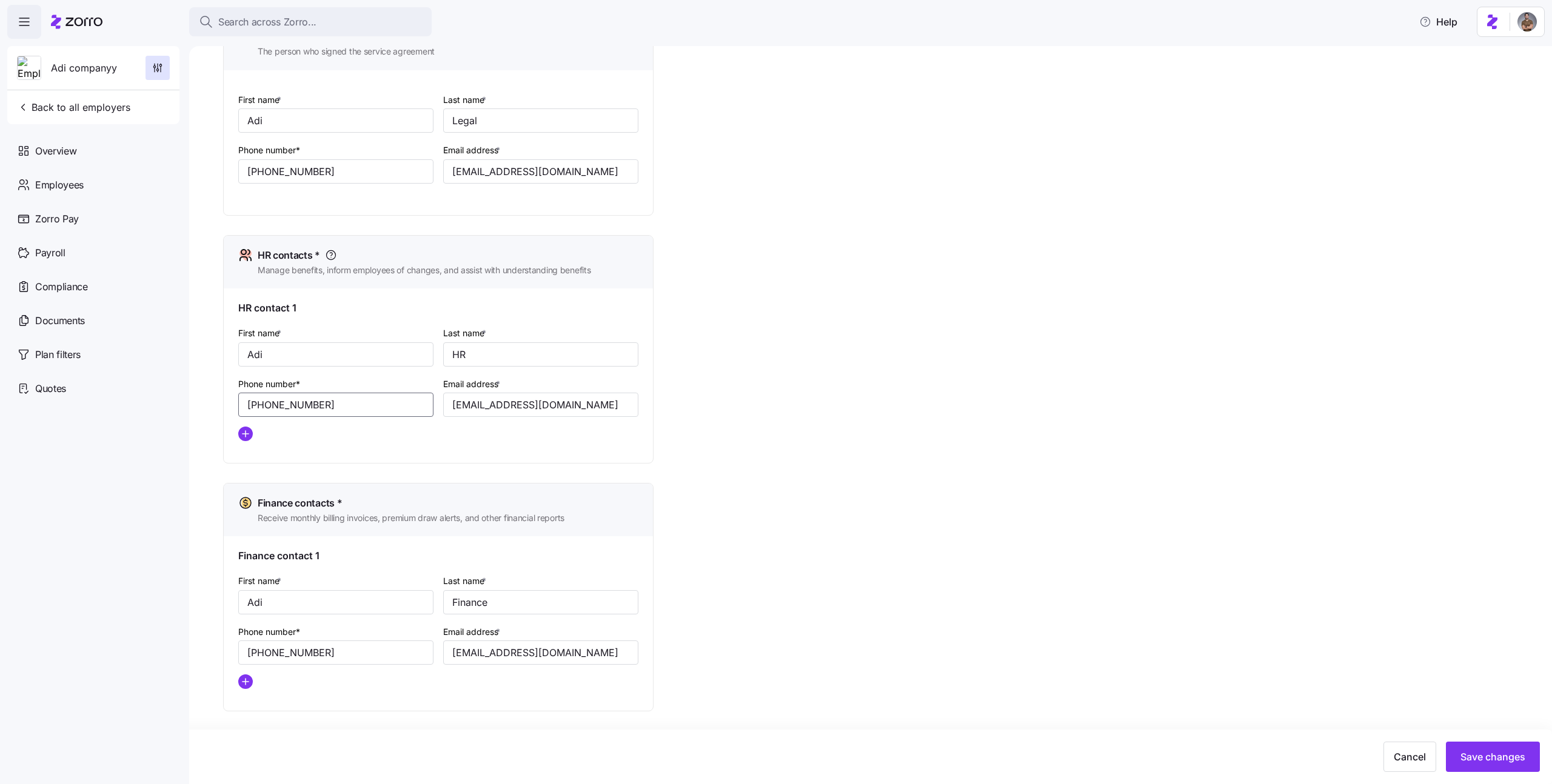
type input "[PHONE_NUMBER]"
click at [862, 422] on div "Setup Company details Contacts Company setup Zorro setup Plan year setup Onboar…" at bounding box center [879, 246] width 1312 height 1048
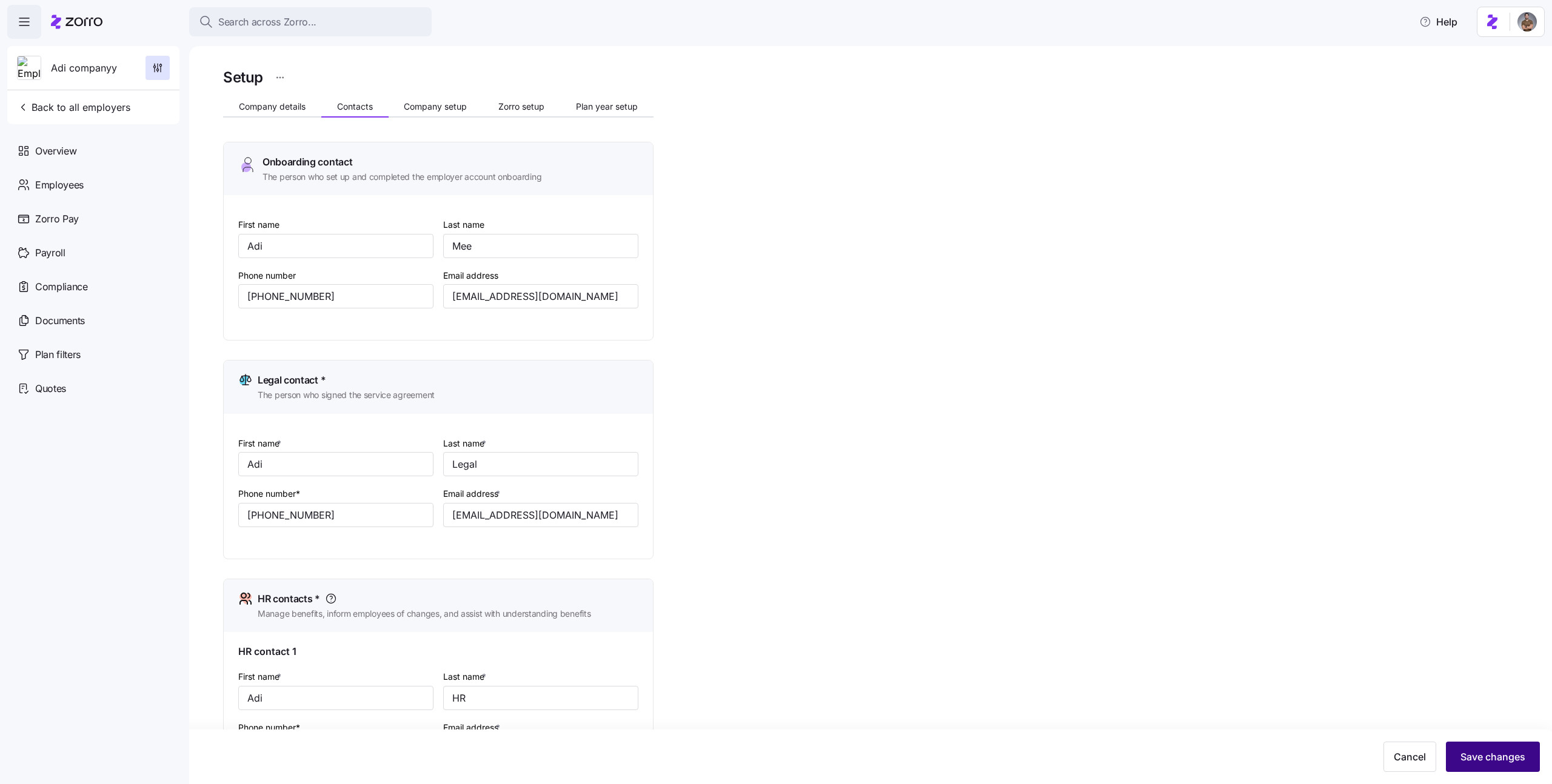
click at [1473, 750] on span "Save changes" at bounding box center [1492, 757] width 65 height 15
click at [802, 438] on div "Setup Company details Contacts Company setup Zorro setup Plan year setup Onboar…" at bounding box center [879, 589] width 1312 height 1048
click at [422, 108] on span "Company setup" at bounding box center [435, 107] width 63 height 8
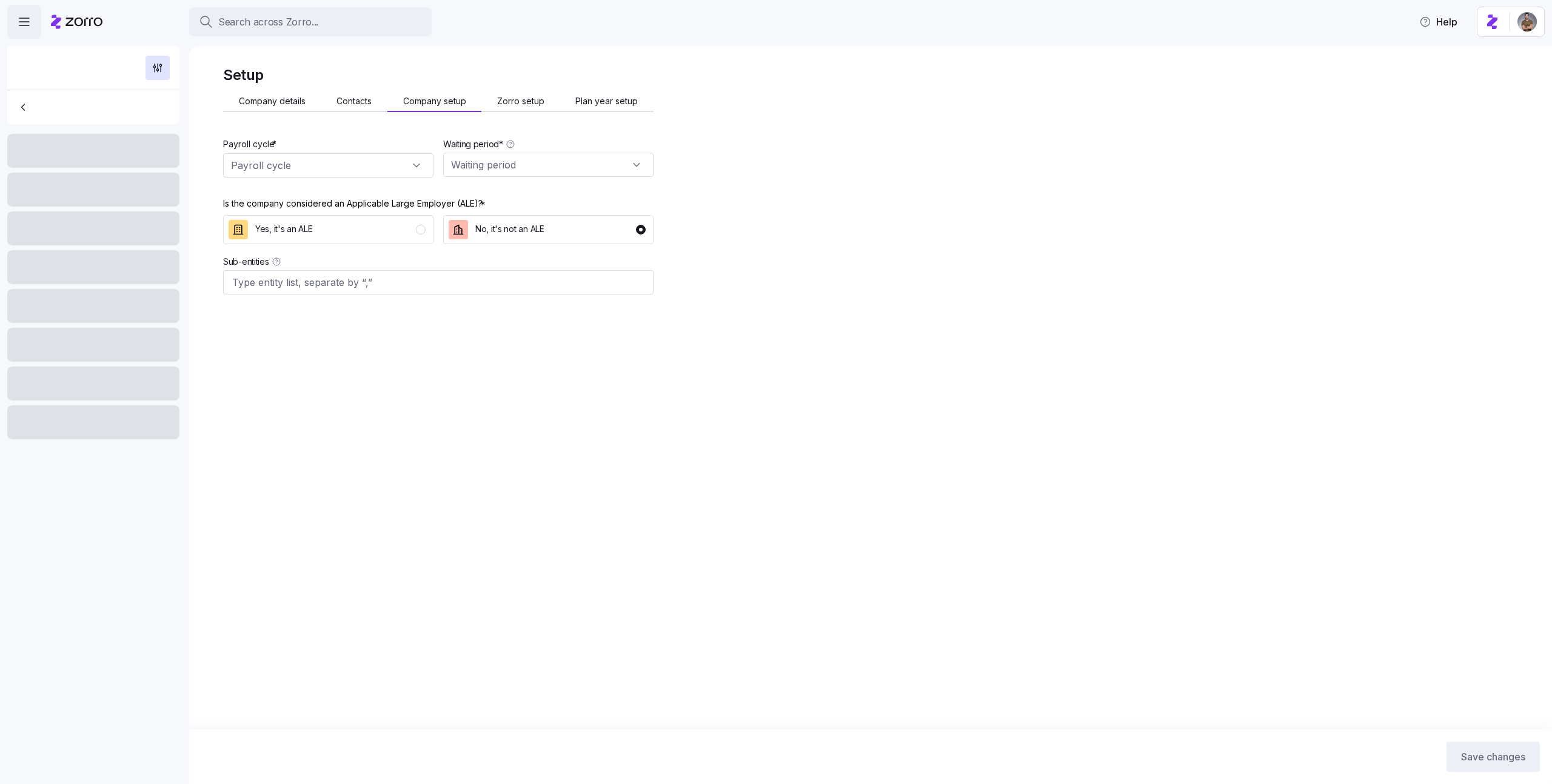
type input "Bi weekly (26 cycles)"
type input "30 days"
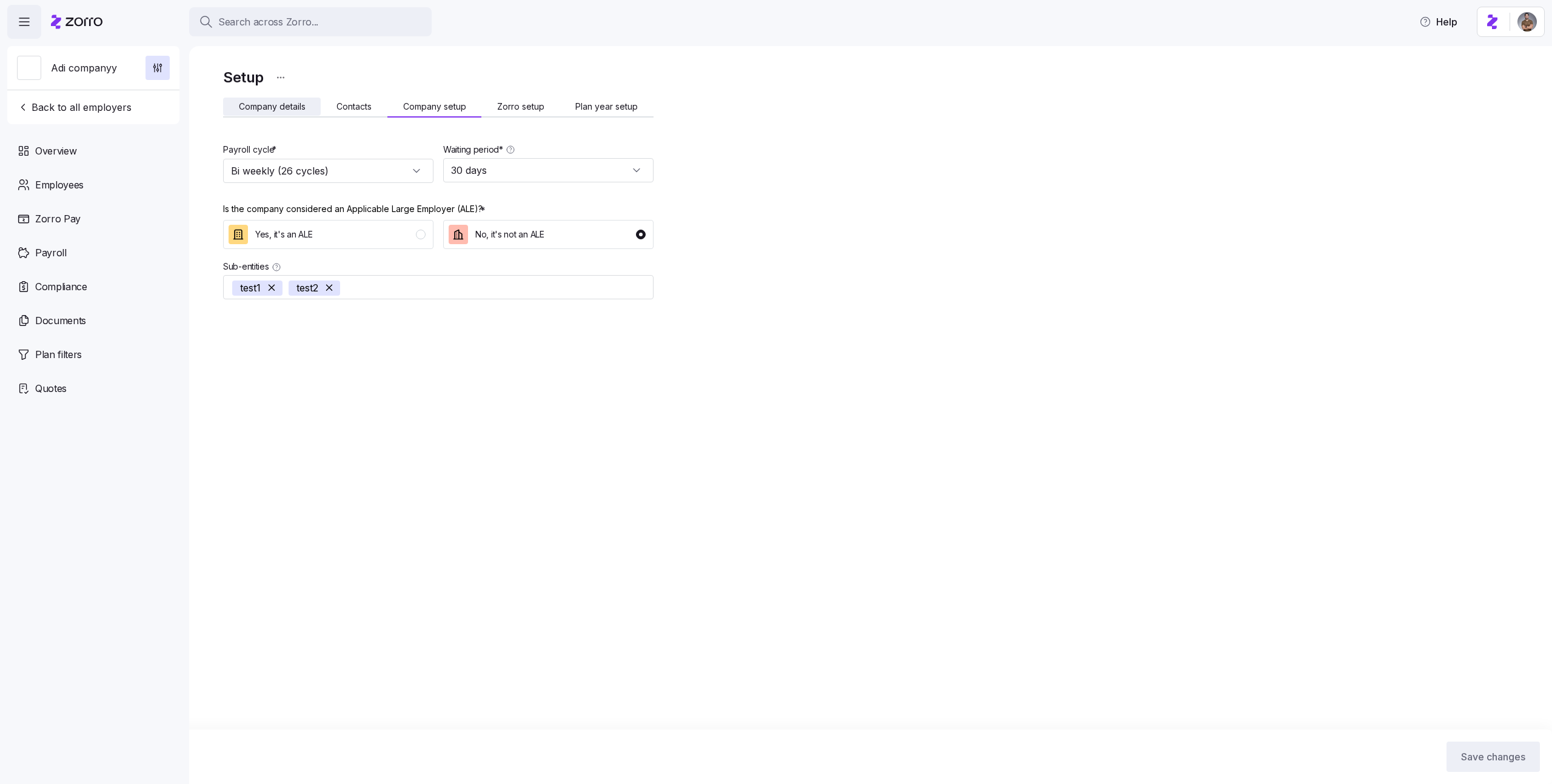
click at [255, 112] on button "Company details" at bounding box center [271, 107] width 98 height 18
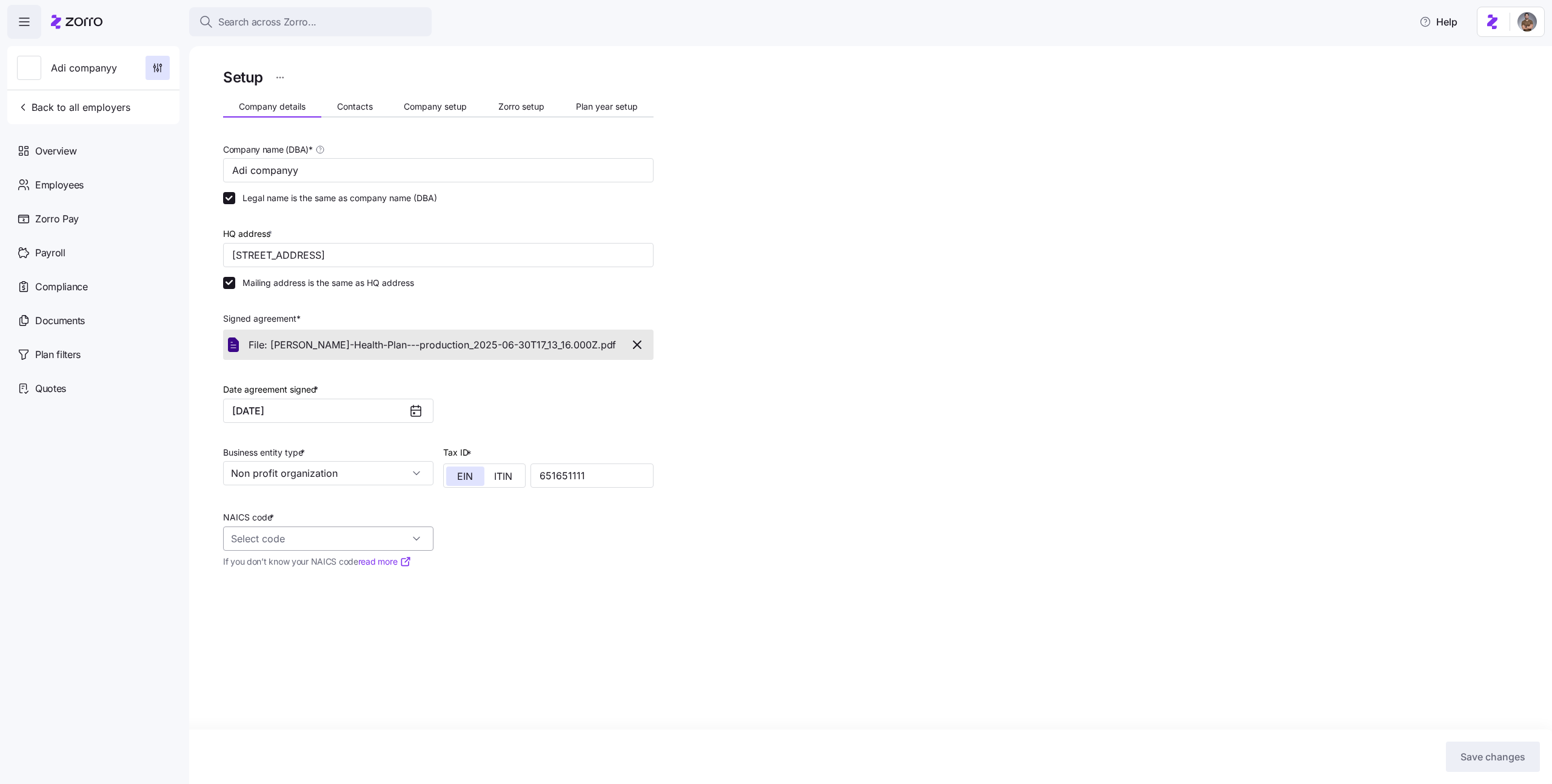
click at [347, 535] on input "NAICS code *" at bounding box center [328, 538] width 210 height 24
click at [655, 549] on div "Setup Company details Contacts Company setup Zorro setup Plan year setup Compan…" at bounding box center [879, 412] width 1312 height 694
click at [514, 109] on span "Zorro setup" at bounding box center [521, 107] width 46 height 8
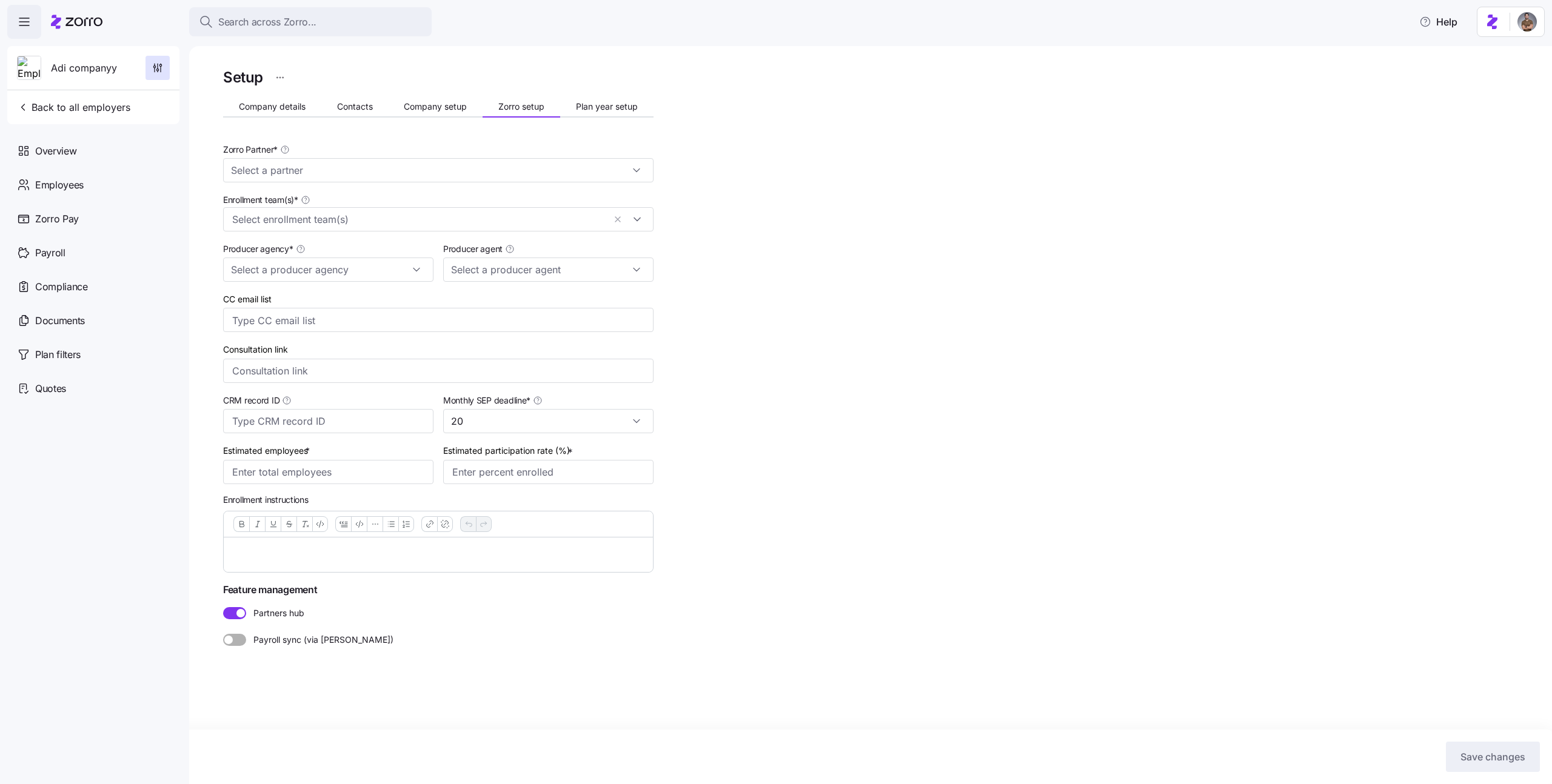
type input "Zorro Default Partner"
type input "Kiril Agent (kiril.r+agent@myzorro.co)"
